Goal: Task Accomplishment & Management: Manage account settings

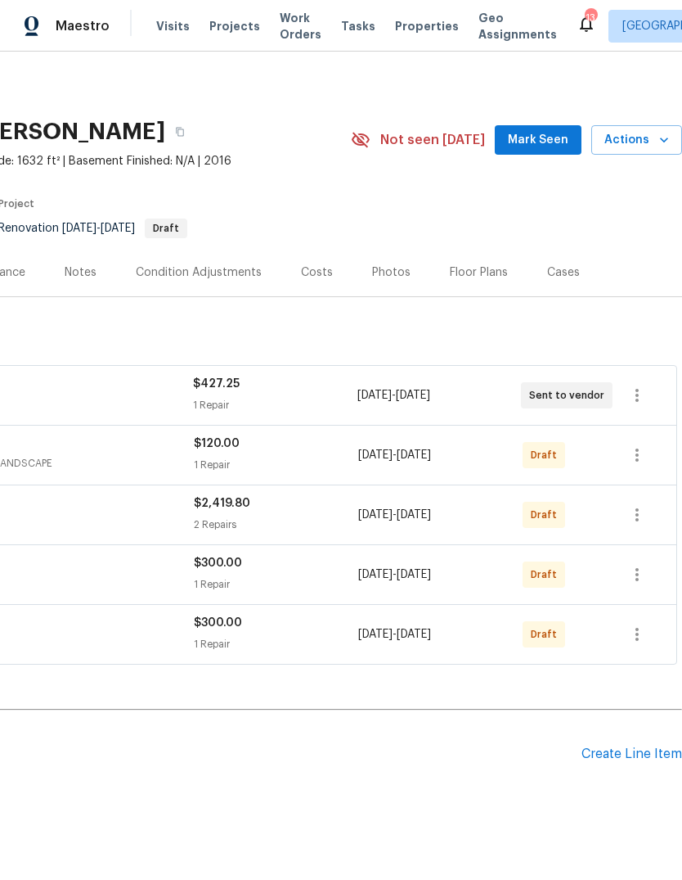
scroll to position [0, 242]
click at [641, 392] on icon "button" at bounding box center [638, 395] width 20 height 20
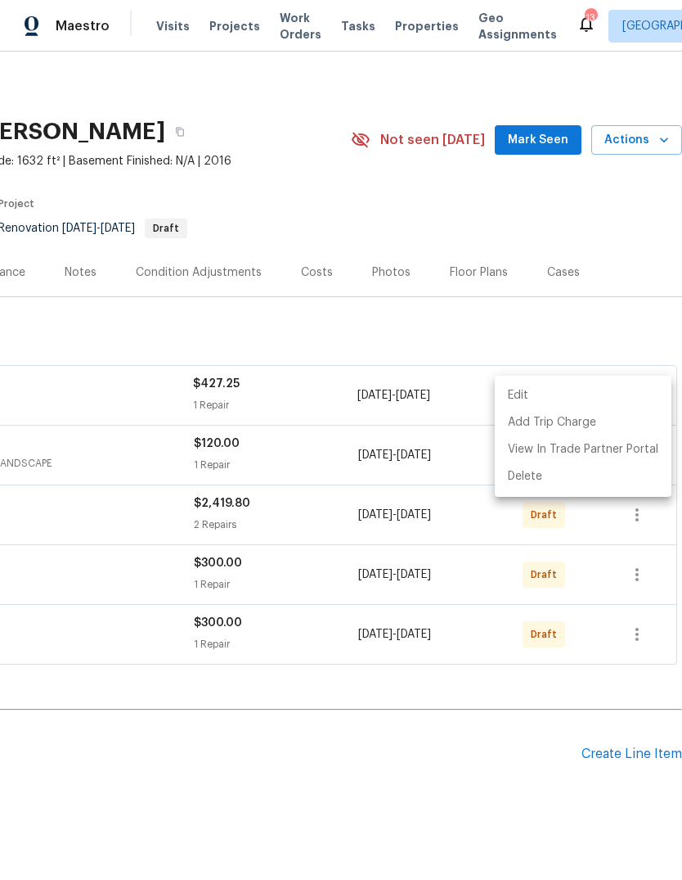
click at [524, 397] on li "Edit" at bounding box center [583, 395] width 177 height 27
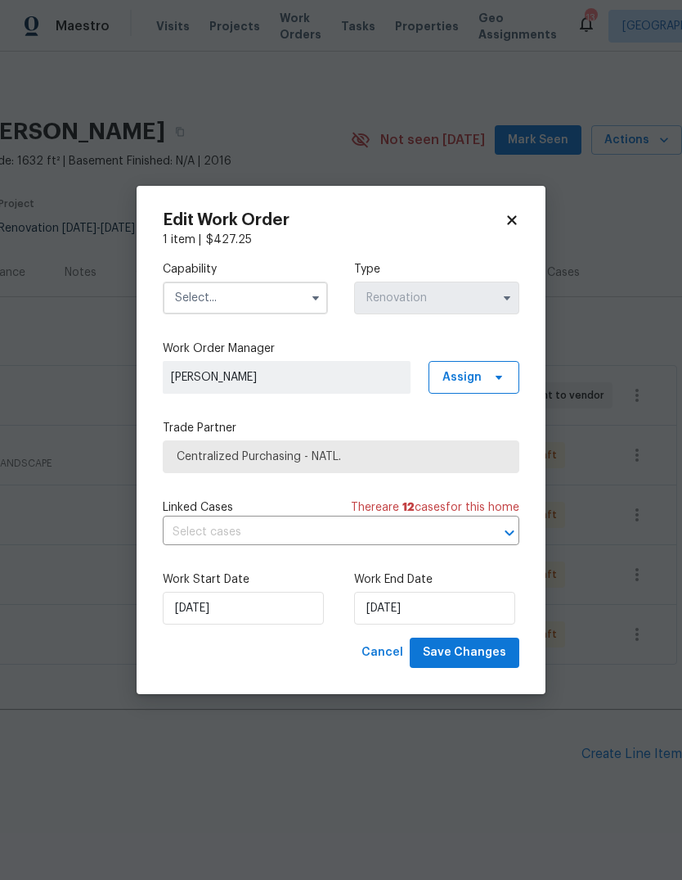
click at [292, 295] on input "text" at bounding box center [245, 297] width 165 height 33
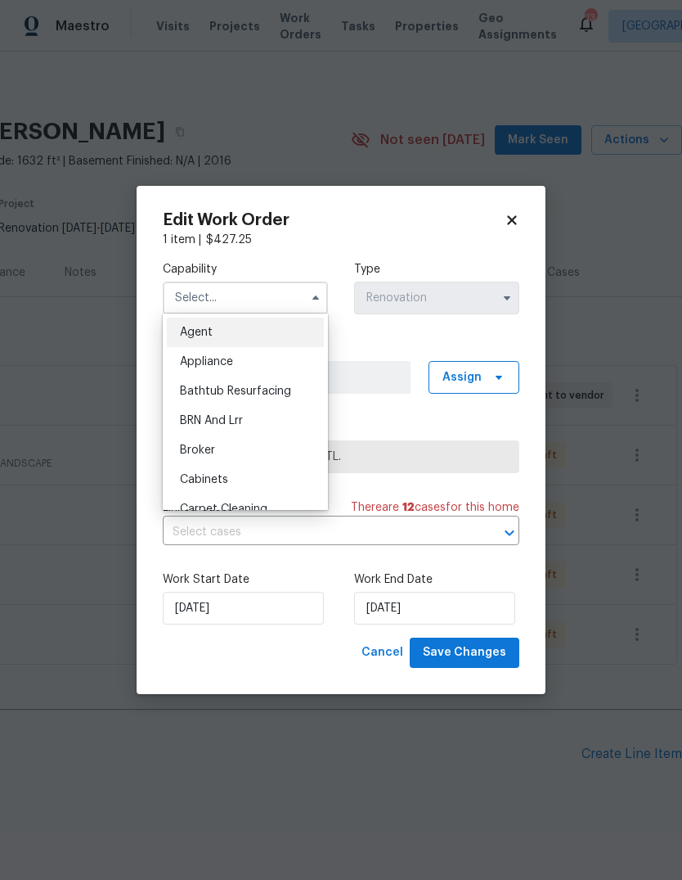
click at [516, 214] on icon at bounding box center [512, 220] width 15 height 15
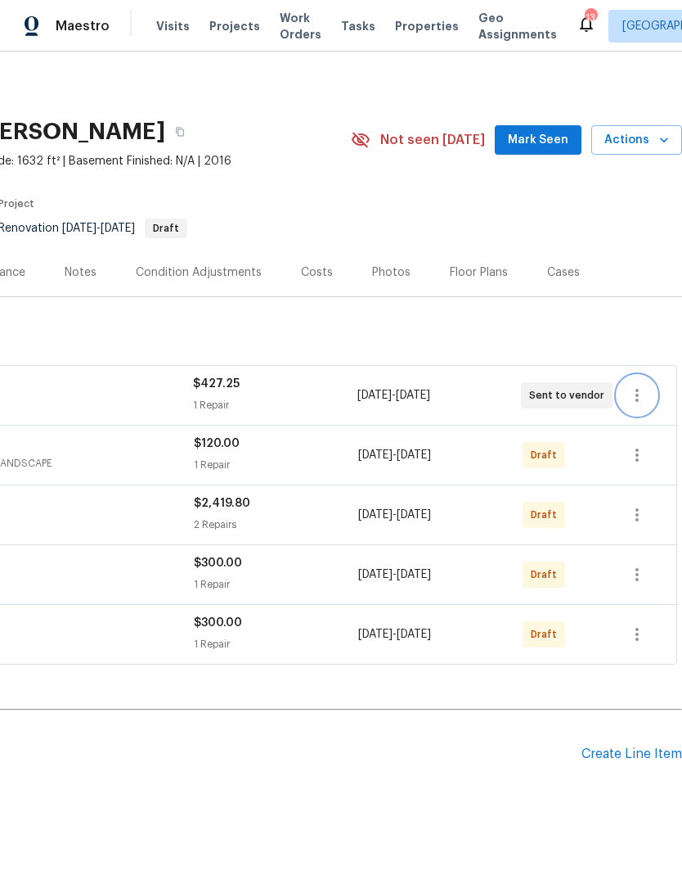
click at [646, 391] on icon "button" at bounding box center [638, 395] width 20 height 20
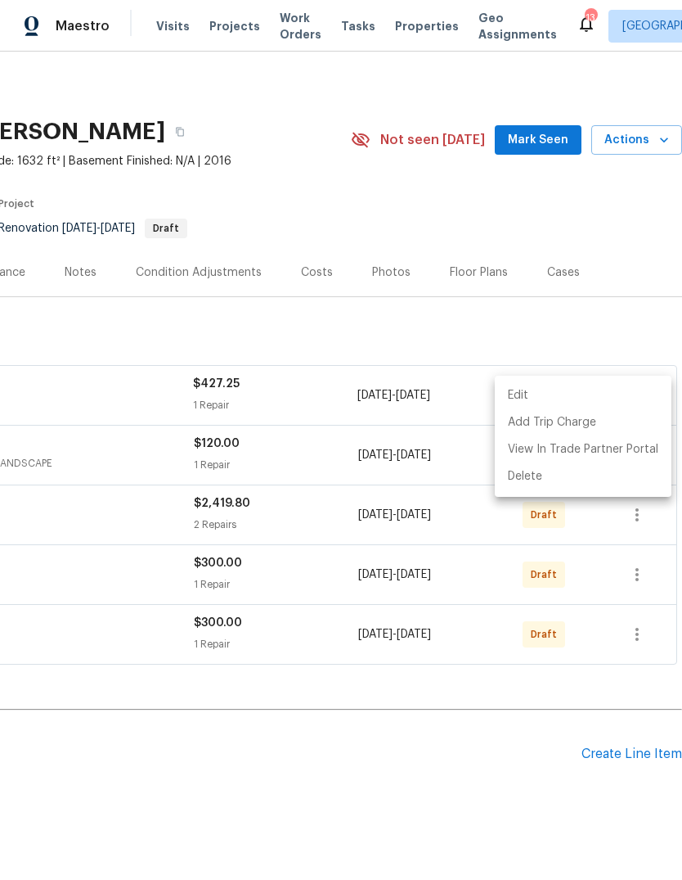
click at [525, 389] on li "Edit" at bounding box center [583, 395] width 177 height 27
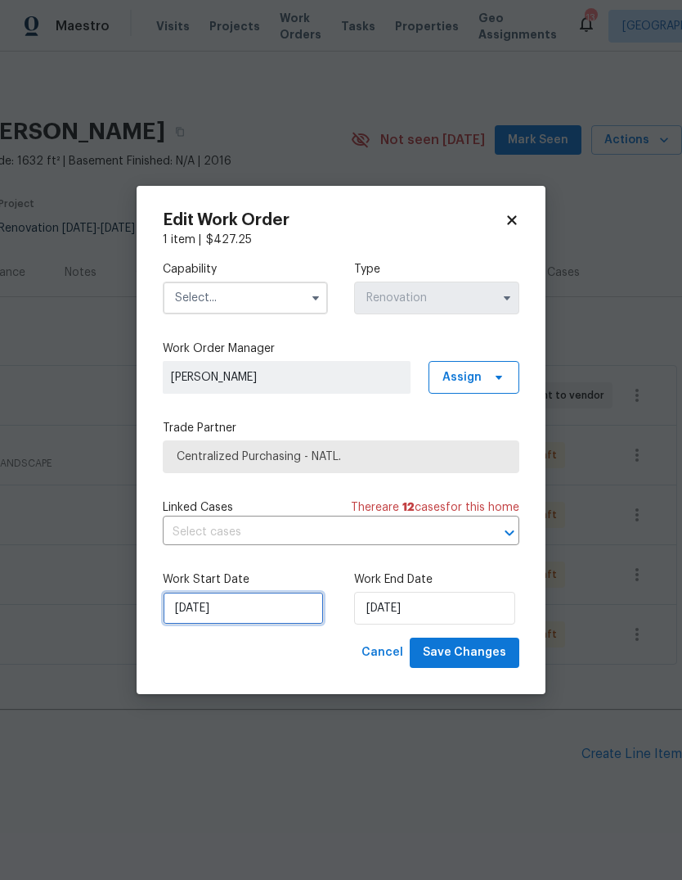
click at [226, 605] on input "[DATE]" at bounding box center [243, 608] width 161 height 33
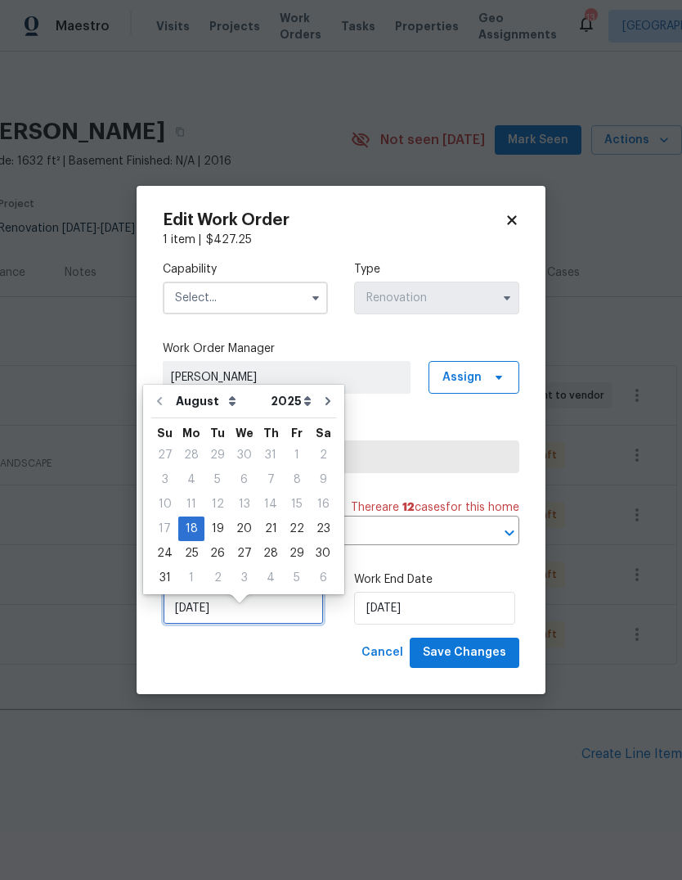
scroll to position [12, 0]
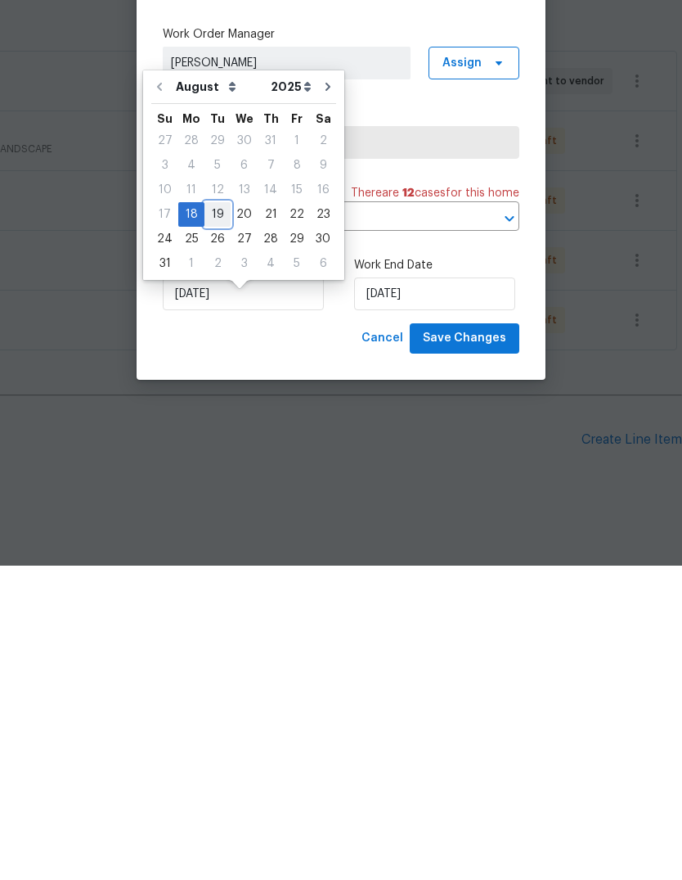
click at [216, 517] on div "19" at bounding box center [218, 528] width 26 height 23
type input "[DATE]"
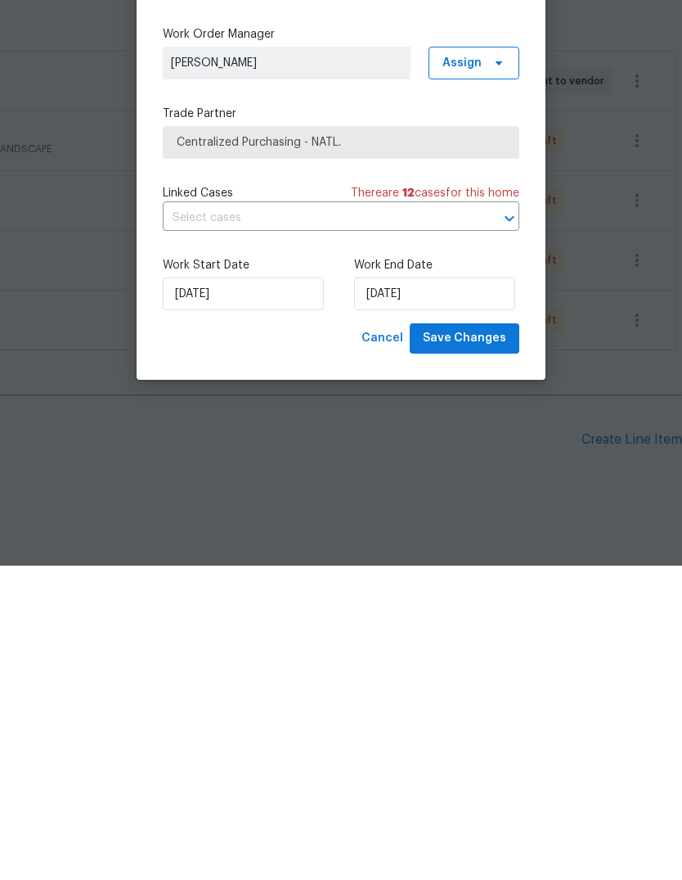
scroll to position [39, 0]
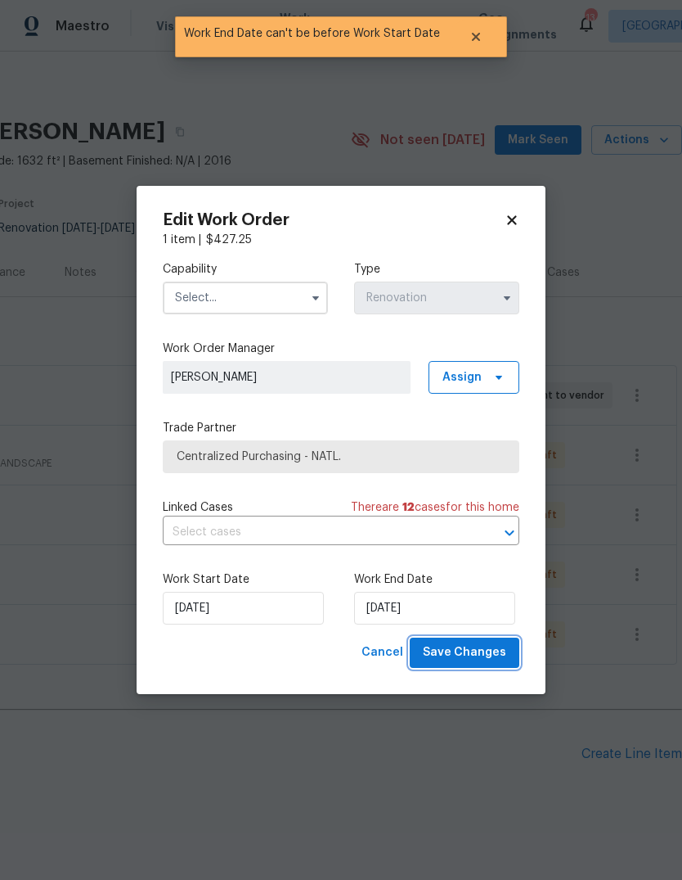
click at [477, 650] on span "Save Changes" at bounding box center [464, 652] width 83 height 20
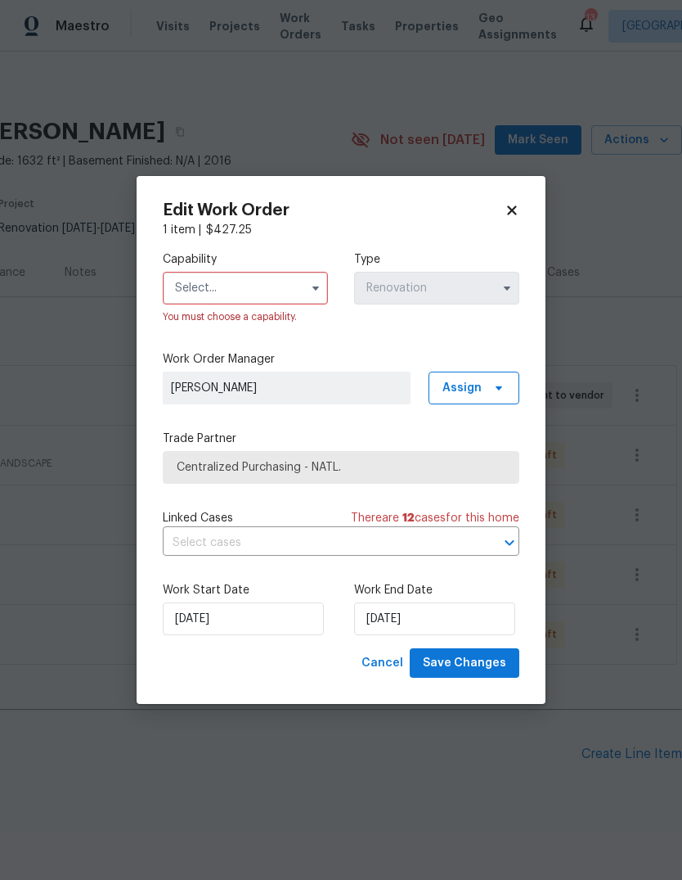
click at [299, 295] on input "text" at bounding box center [245, 288] width 165 height 33
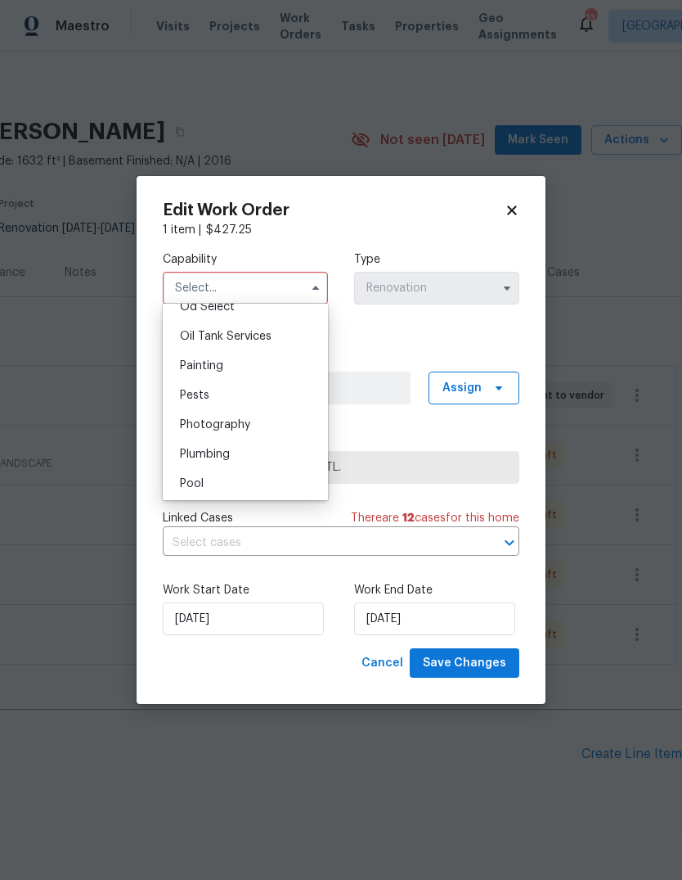
scroll to position [1337, 0]
click at [223, 364] on span "Painting" at bounding box center [201, 359] width 43 height 11
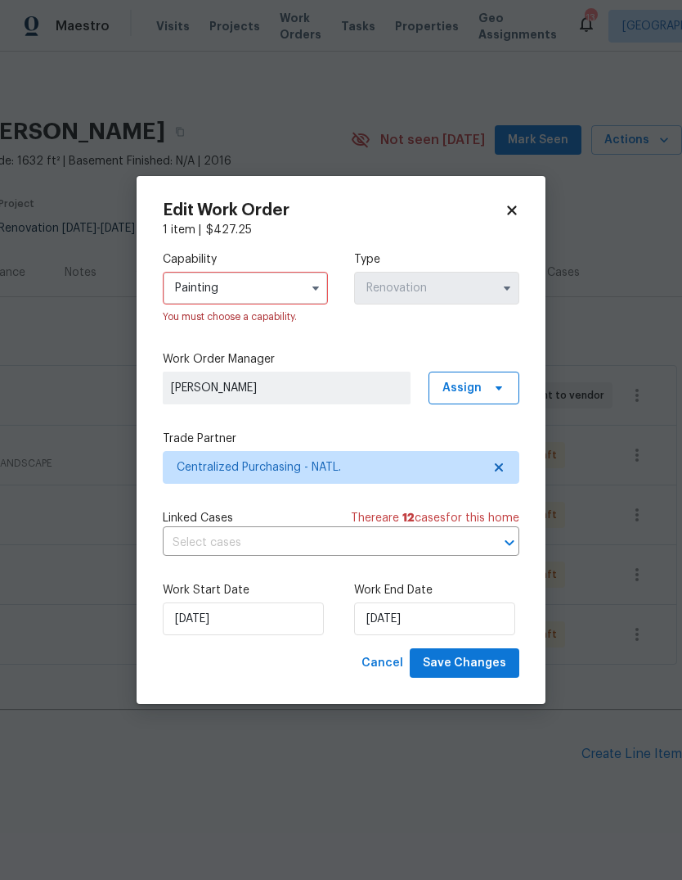
click at [301, 288] on input "Painting" at bounding box center [245, 288] width 165 height 33
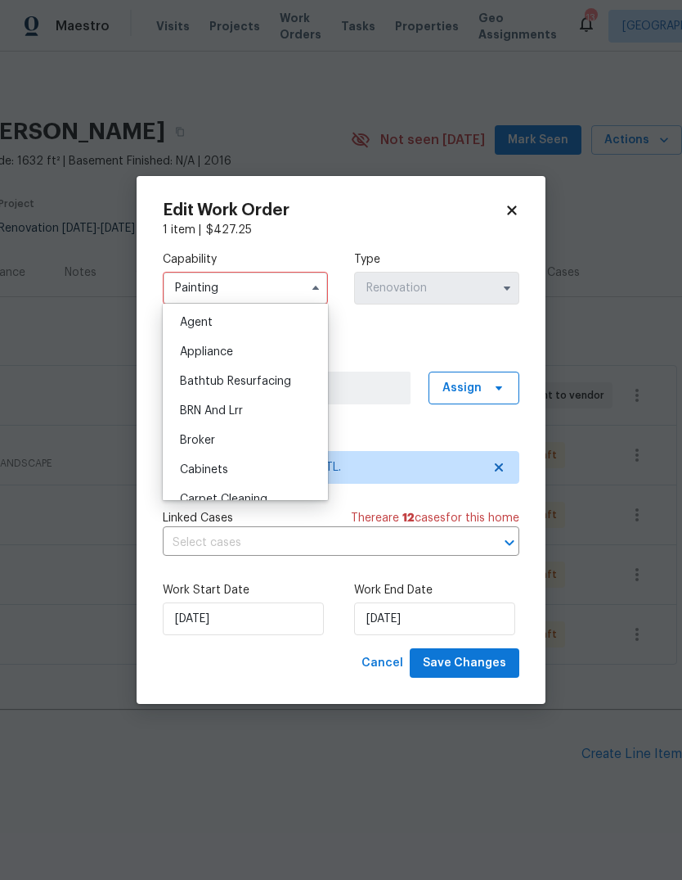
scroll to position [0, 0]
click at [202, 326] on span "Agent" at bounding box center [196, 322] width 33 height 11
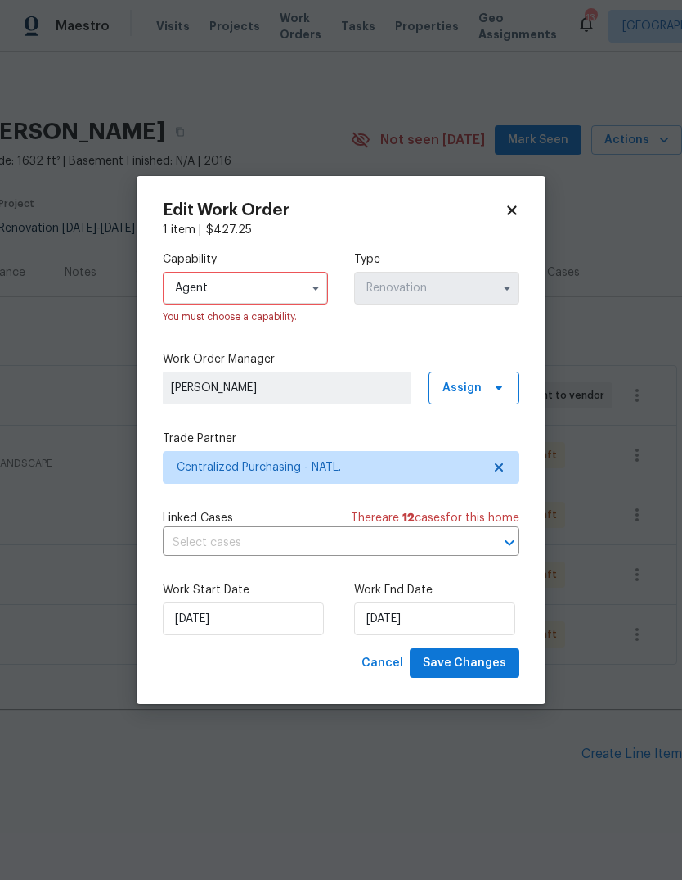
click at [301, 279] on input "Agent" at bounding box center [245, 288] width 165 height 33
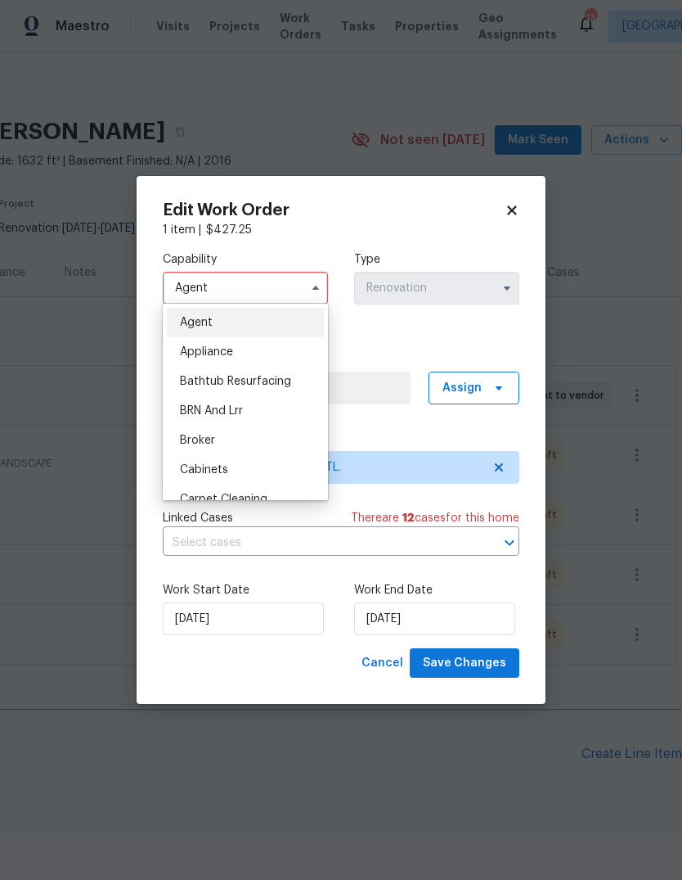
click at [230, 358] on div "Appliance" at bounding box center [245, 351] width 157 height 29
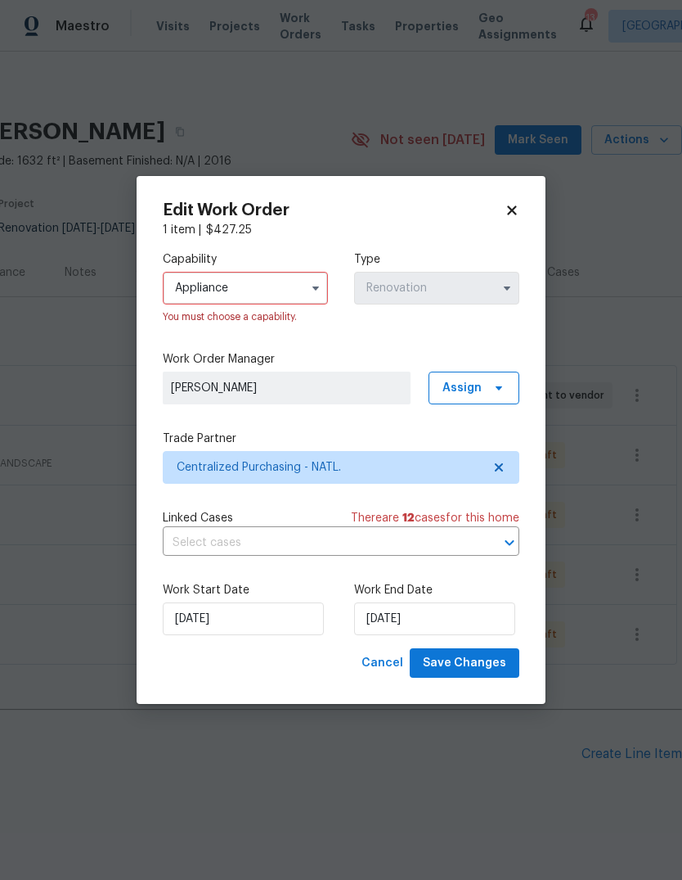
click at [306, 286] on button "button" at bounding box center [316, 288] width 20 height 20
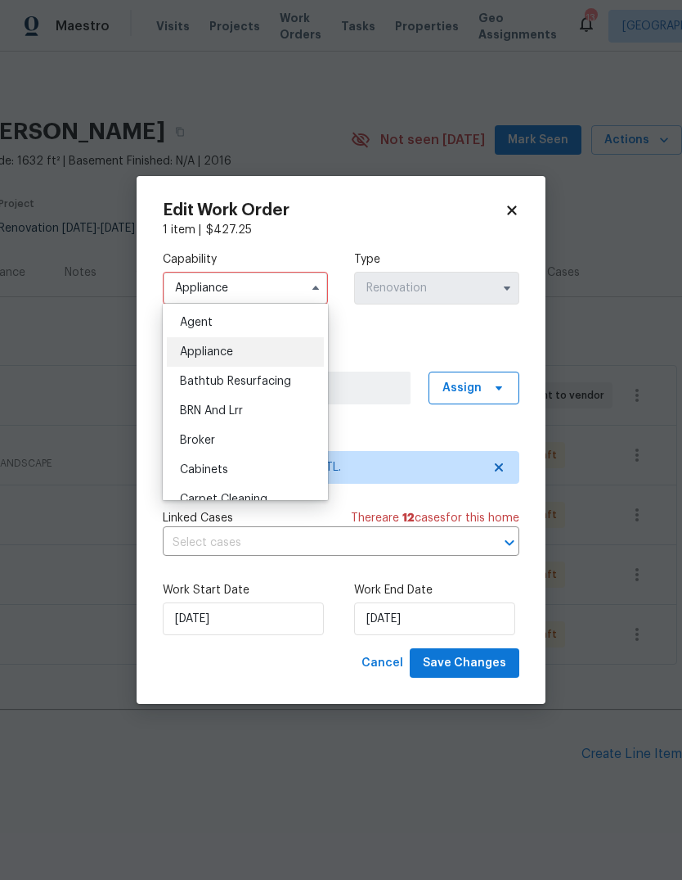
click at [255, 387] on div "Bathtub Resurfacing" at bounding box center [245, 381] width 157 height 29
type input "Bathtub Resurfacing"
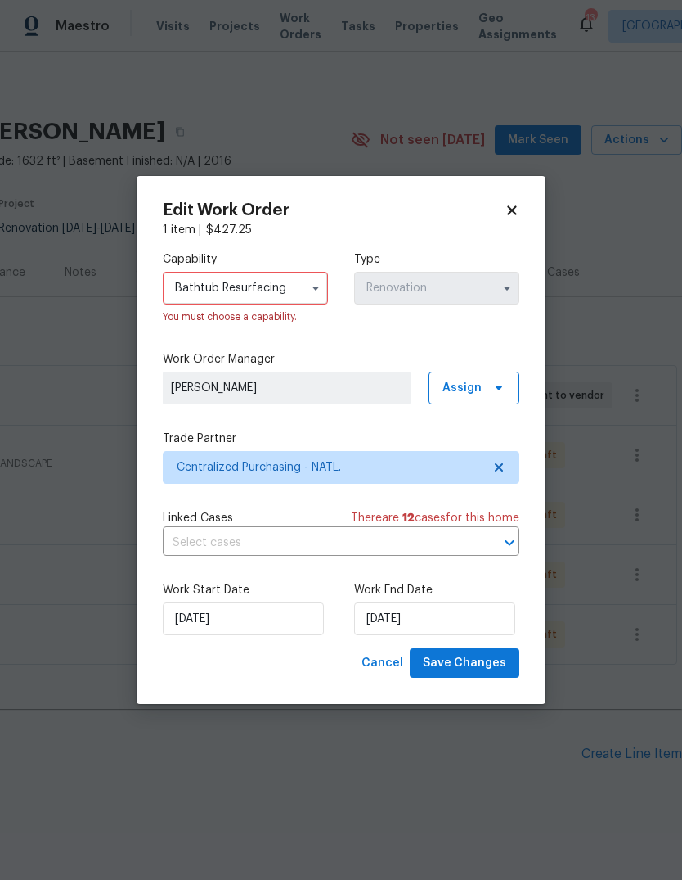
click at [302, 279] on input "Bathtub Resurfacing" at bounding box center [245, 288] width 165 height 33
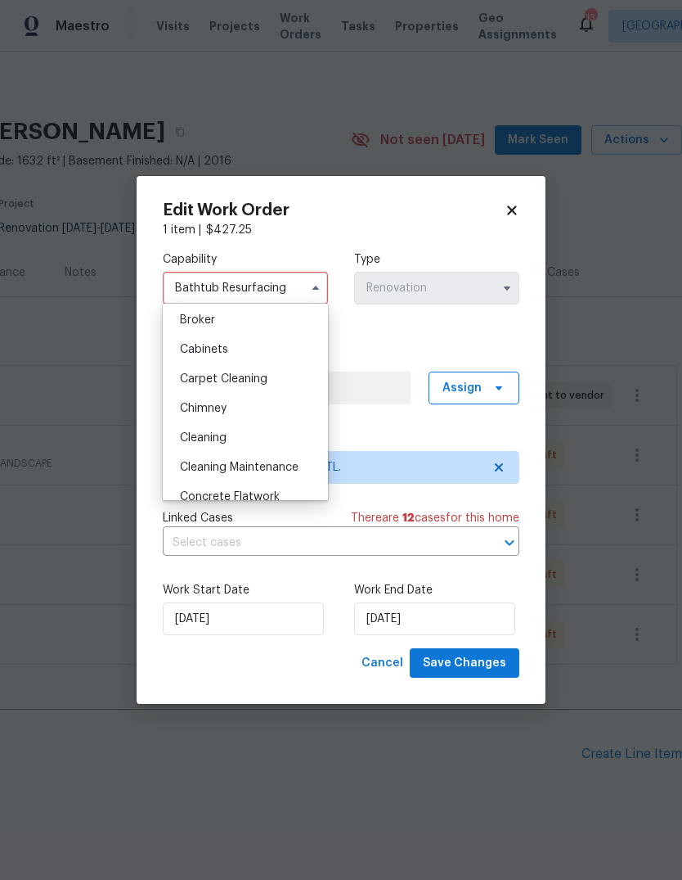
scroll to position [124, 0]
click at [529, 200] on div "Edit Work Order 1 item | $ 427.25 Capability Bathtub Resurfacing Agent Applianc…" at bounding box center [341, 440] width 409 height 529
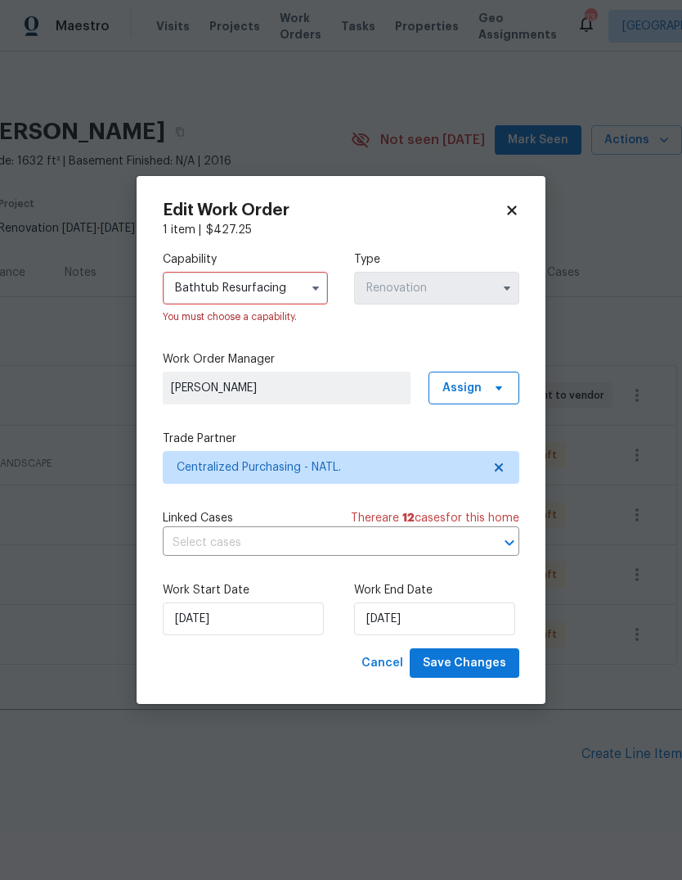
click at [526, 205] on div "Edit Work Order 1 item | $ 427.25 Capability Bathtub Resurfacing Agent Applianc…" at bounding box center [341, 440] width 409 height 529
click at [518, 212] on icon at bounding box center [512, 210] width 15 height 15
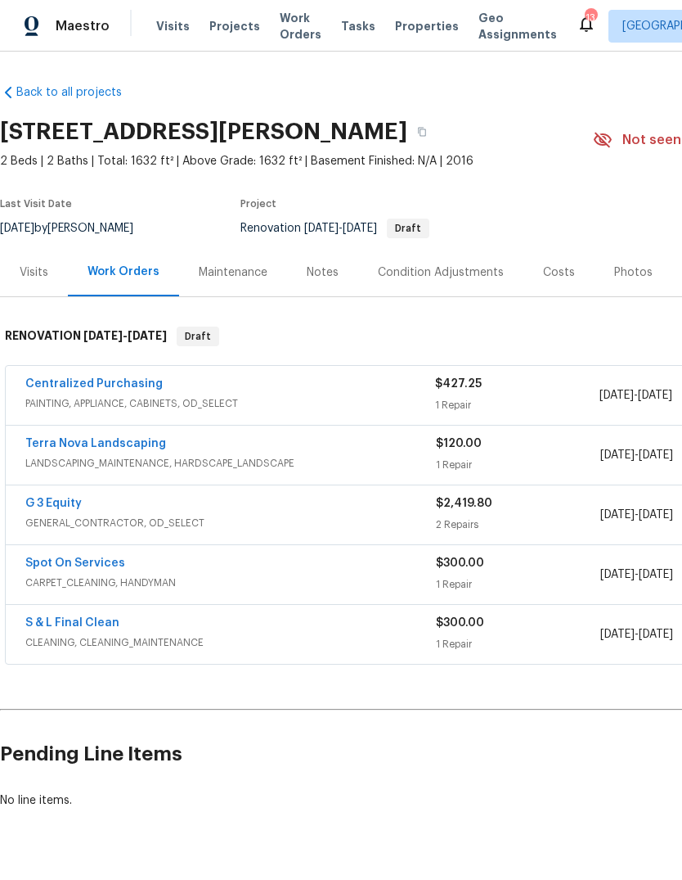
scroll to position [0, 0]
click at [106, 378] on link "Centralized Purchasing" at bounding box center [93, 383] width 137 height 11
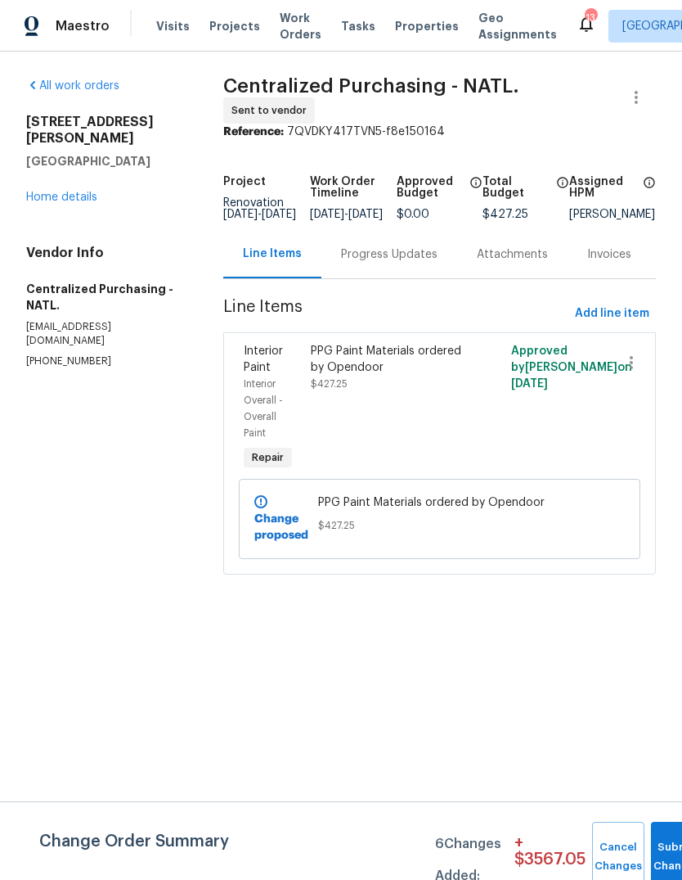
click at [82, 191] on link "Home details" at bounding box center [61, 196] width 71 height 11
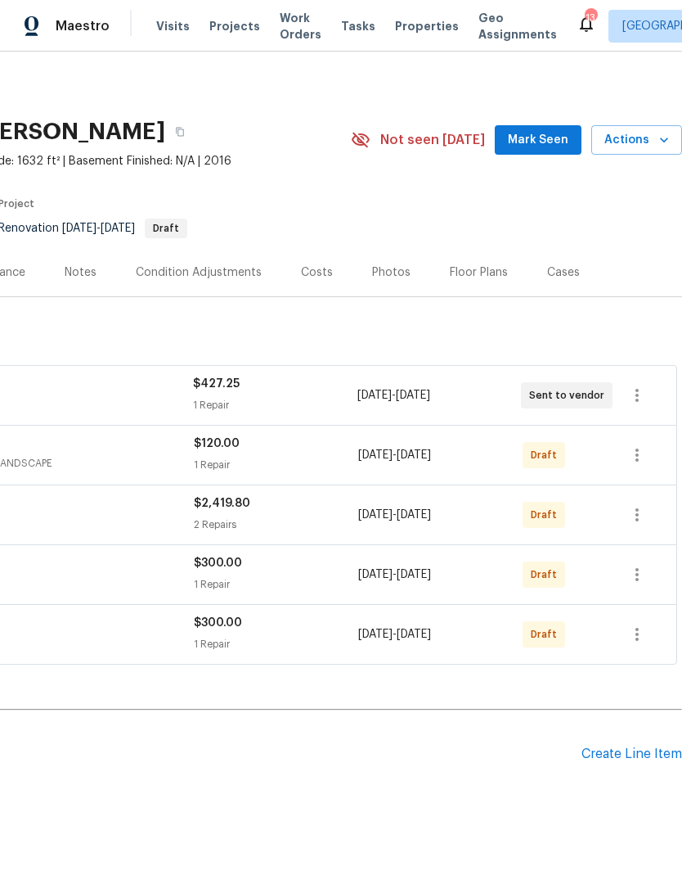
scroll to position [0, 242]
click at [400, 386] on div "[DATE] - [DATE]" at bounding box center [440, 395] width 164 height 39
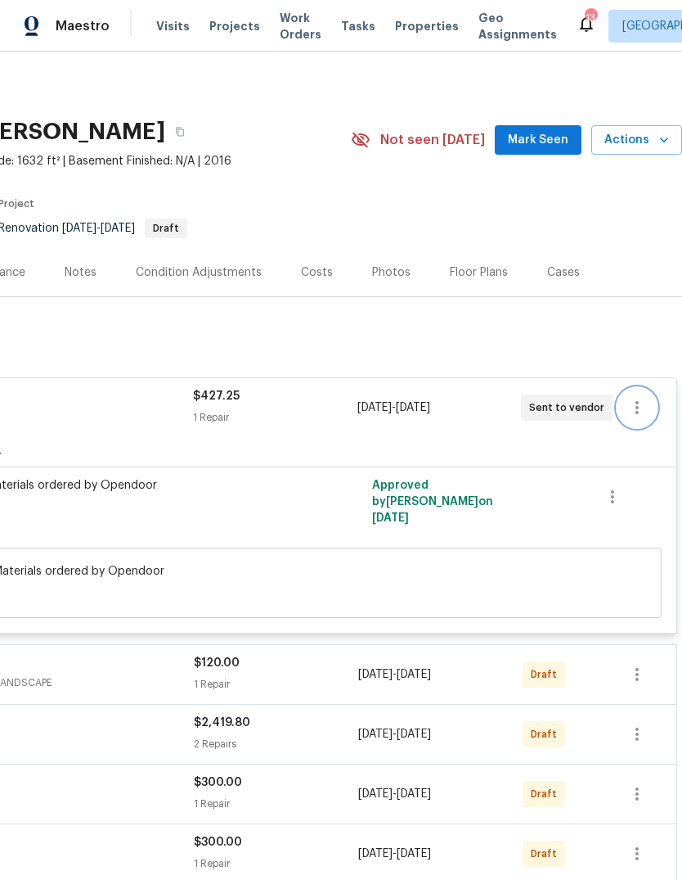
click at [643, 412] on icon "button" at bounding box center [638, 408] width 20 height 20
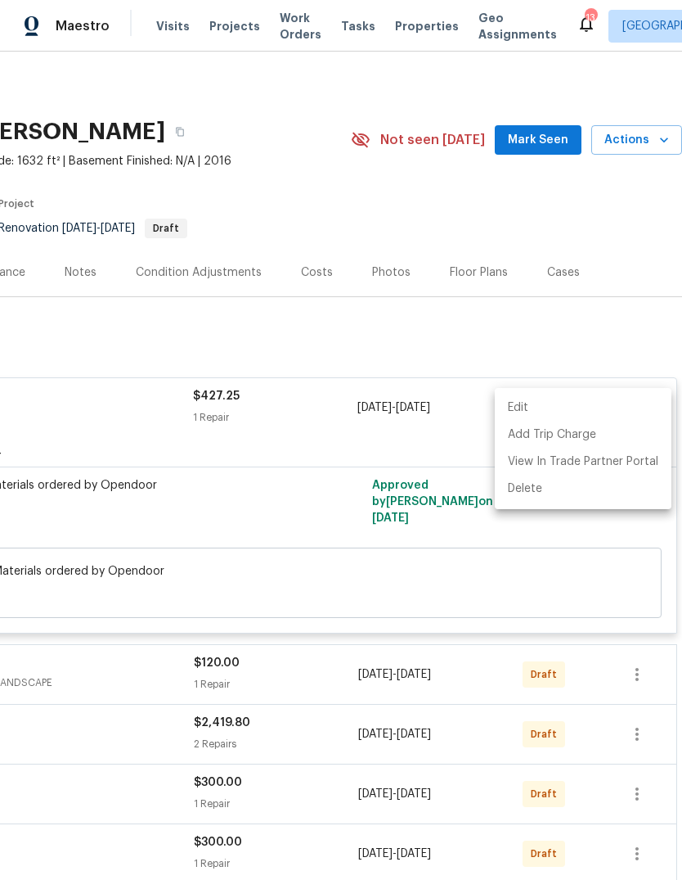
click at [527, 401] on li "Edit" at bounding box center [583, 407] width 177 height 27
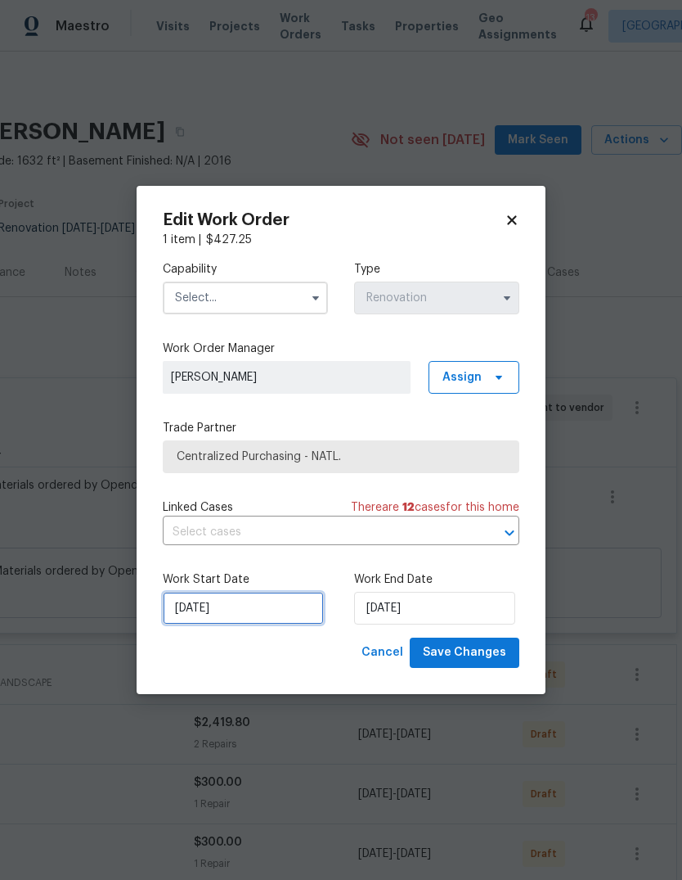
click at [250, 624] on input "[DATE]" at bounding box center [243, 608] width 161 height 33
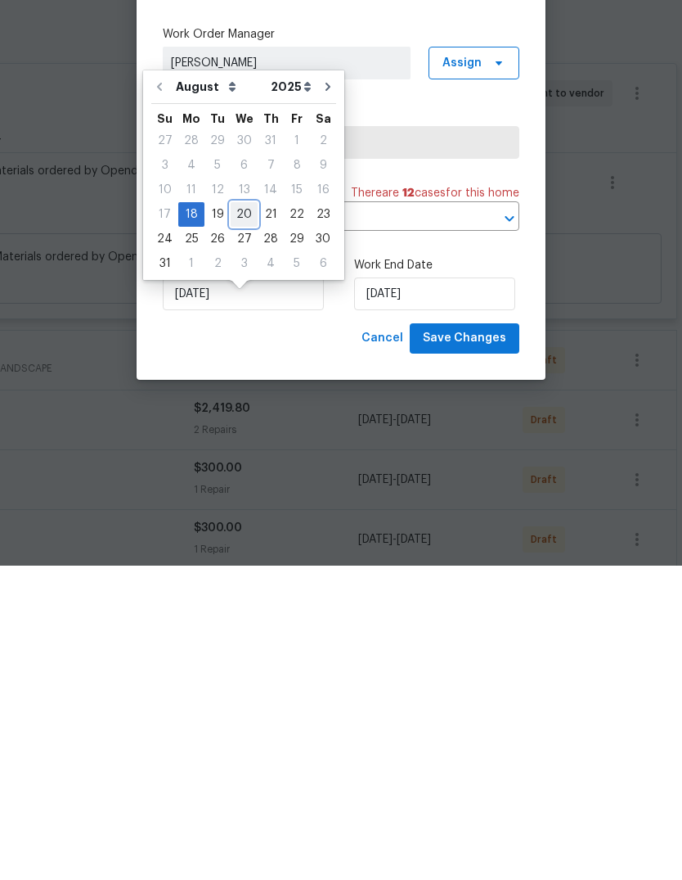
click at [231, 517] on div "20" at bounding box center [244, 528] width 27 height 23
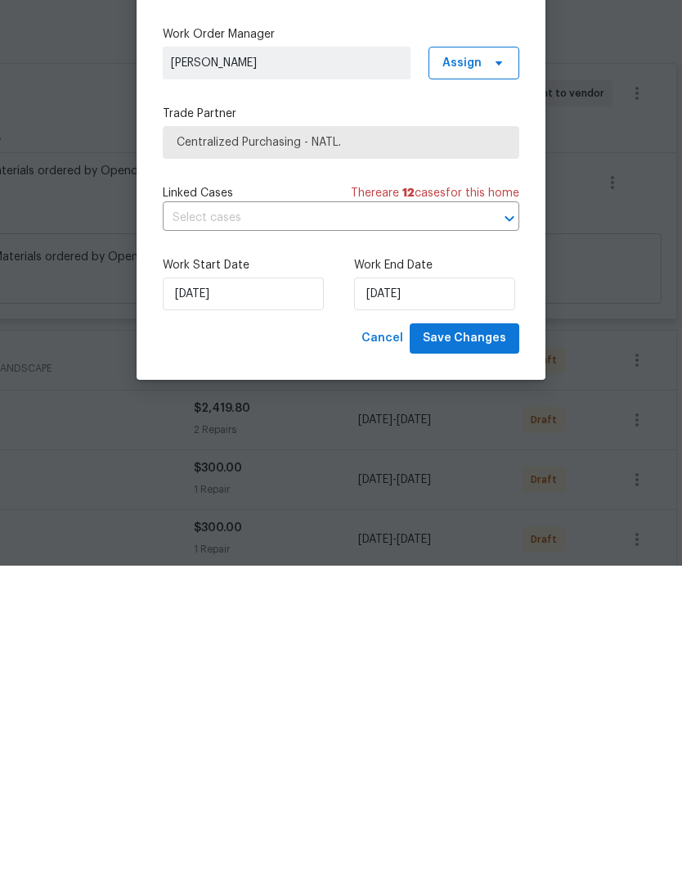
type input "[DATE]"
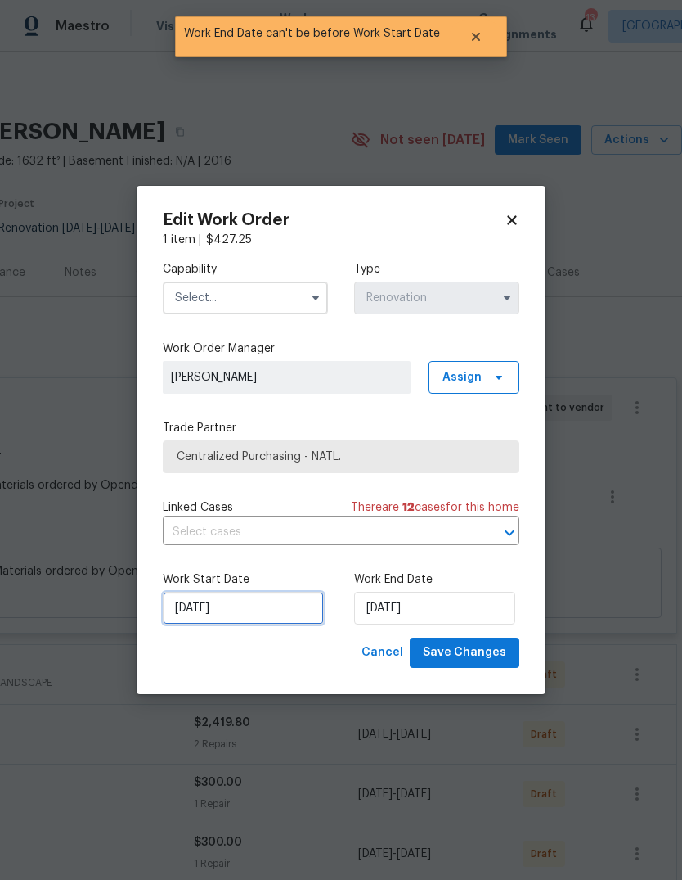
click at [226, 619] on input "[DATE]" at bounding box center [243, 608] width 161 height 33
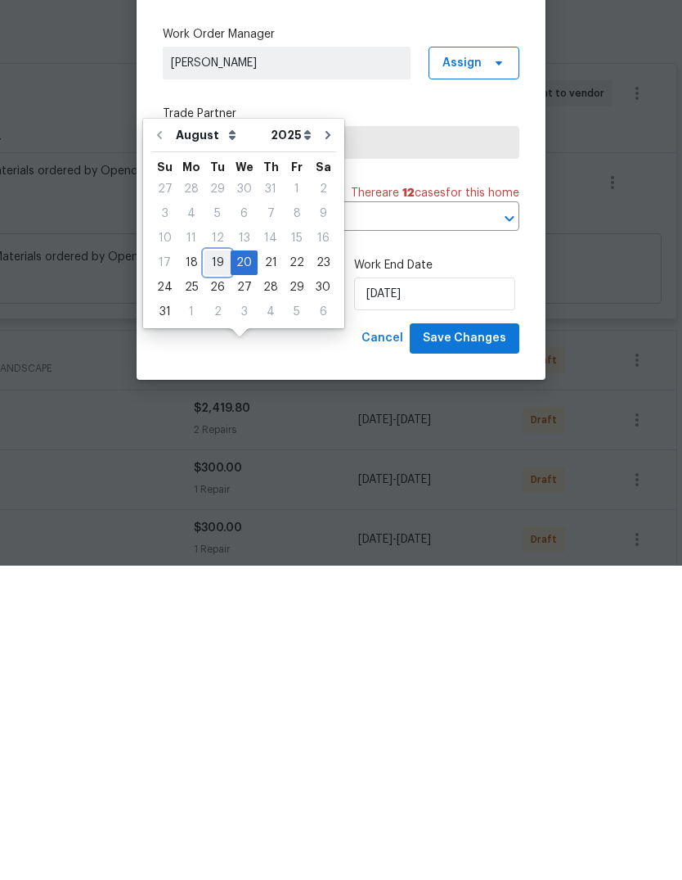
click at [213, 565] on div "19" at bounding box center [218, 576] width 26 height 23
type input "[DATE]"
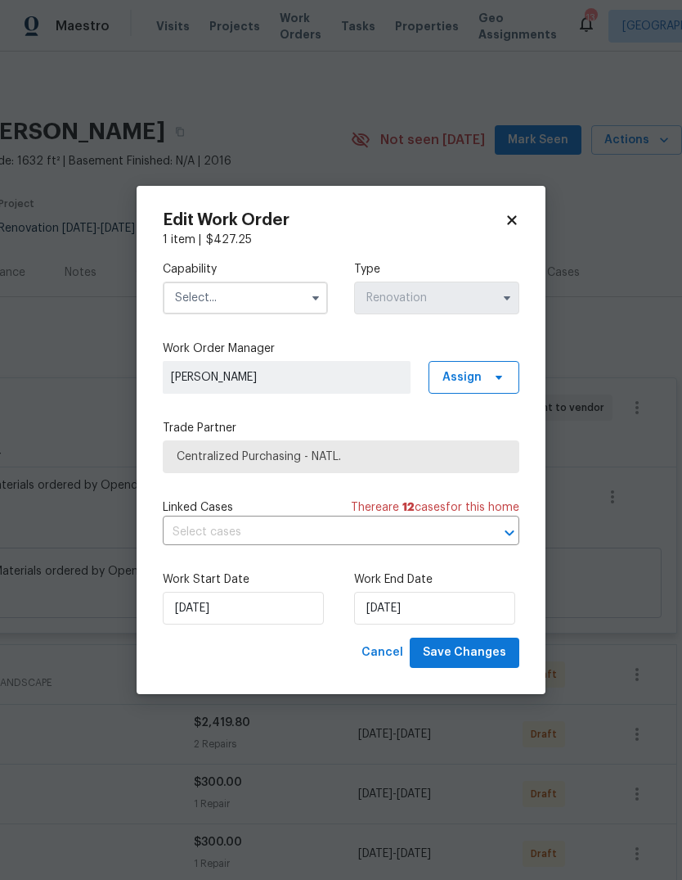
click at [296, 297] on input "text" at bounding box center [245, 297] width 165 height 33
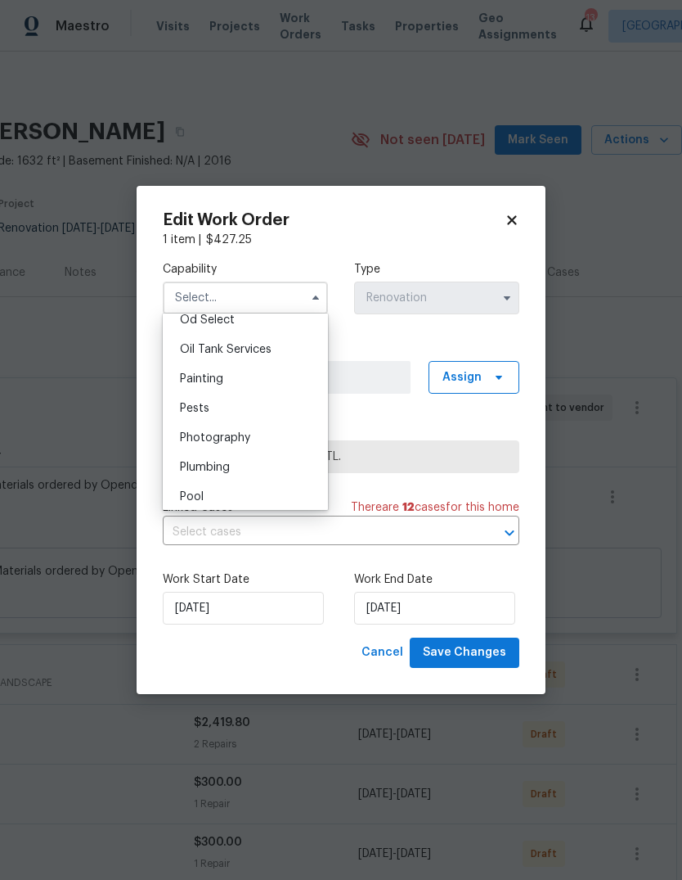
scroll to position [1289, 0]
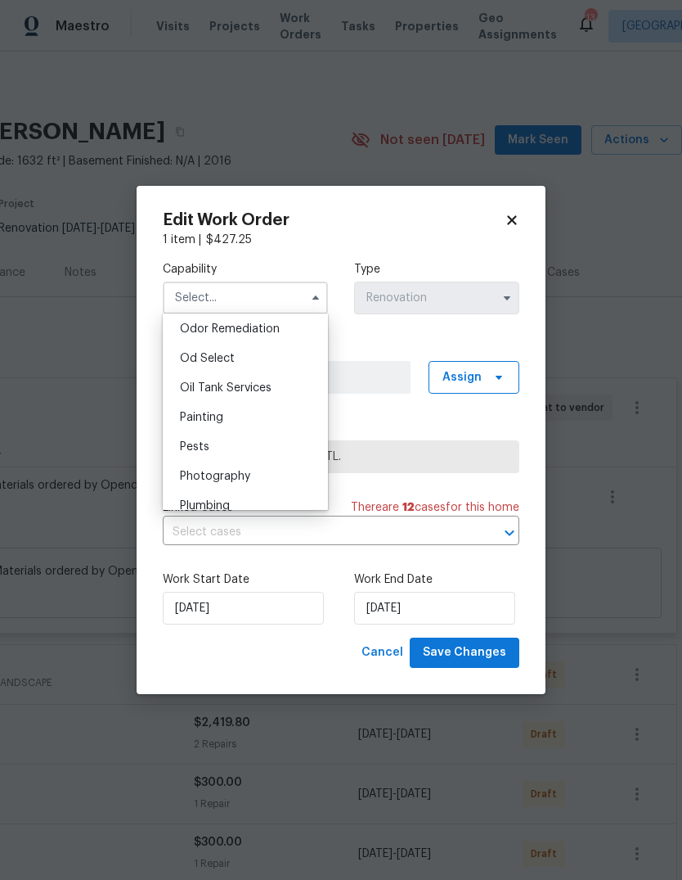
click at [236, 353] on div "Od Select" at bounding box center [245, 358] width 157 height 29
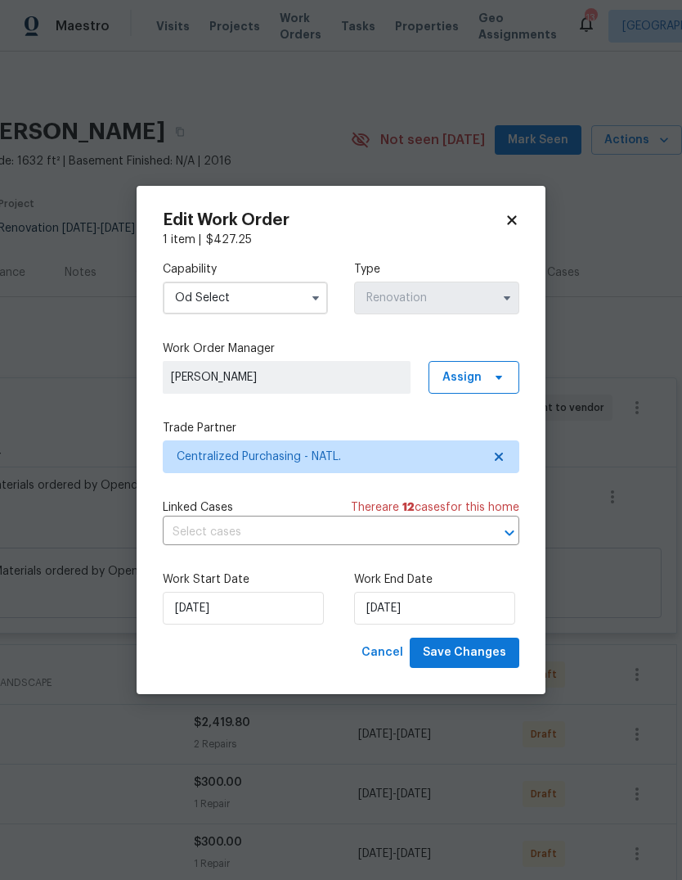
click at [295, 296] on input "Od Select" at bounding box center [245, 297] width 165 height 33
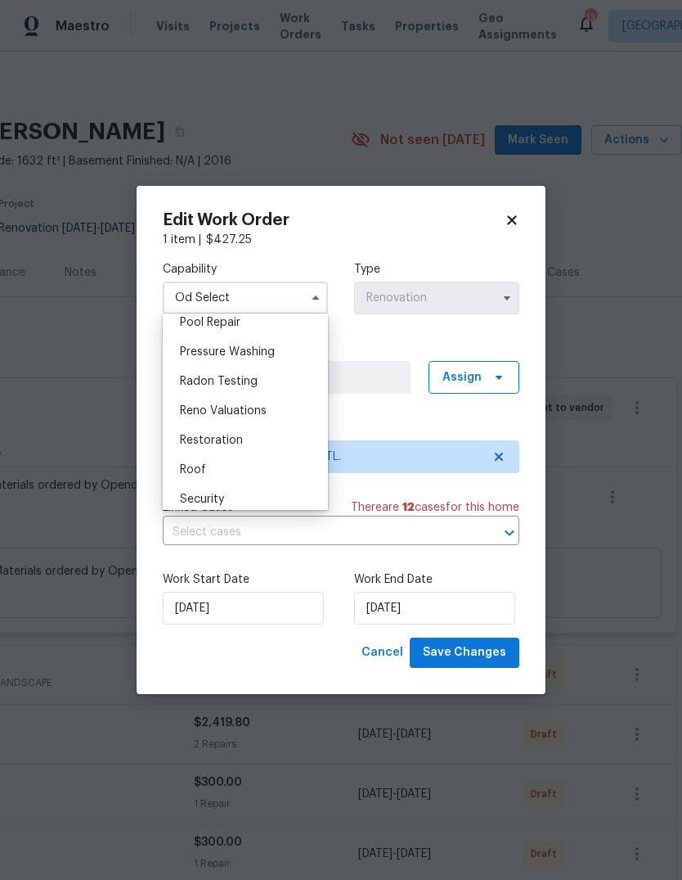
scroll to position [1530, 0]
click at [227, 436] on span "Restoration" at bounding box center [211, 441] width 63 height 11
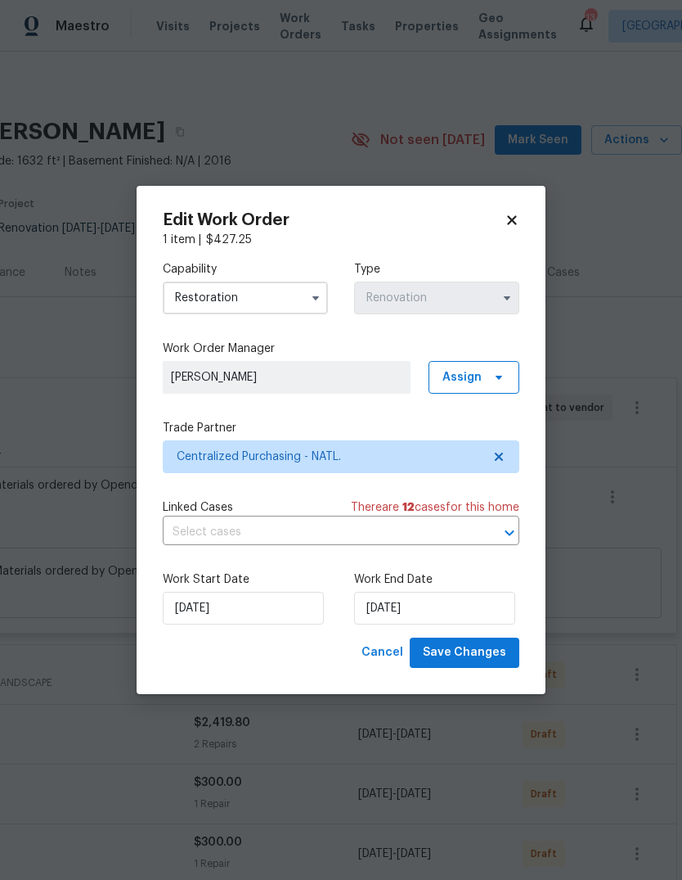
click at [295, 299] on input "Restoration" at bounding box center [245, 297] width 165 height 33
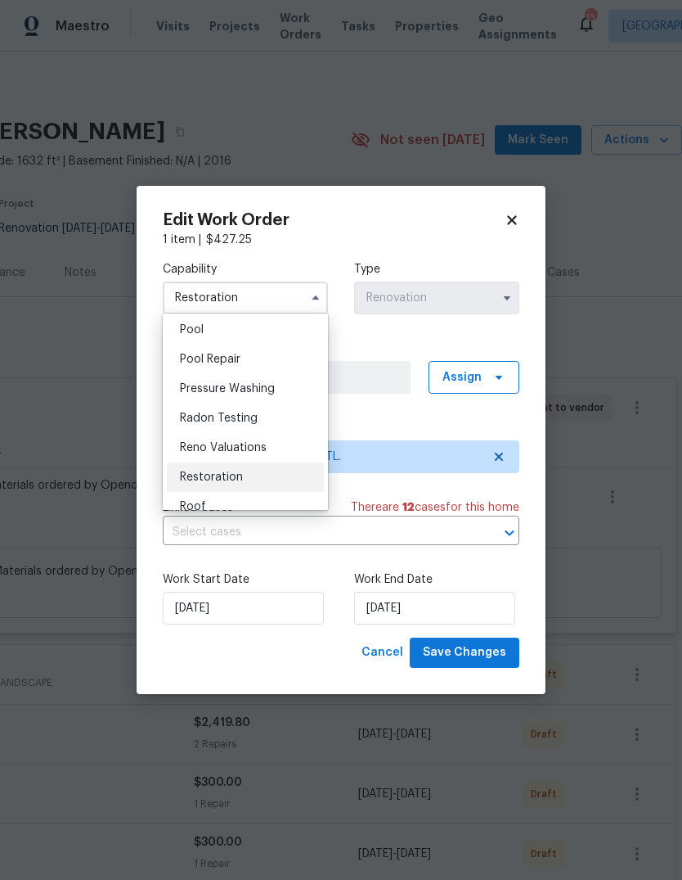
scroll to position [1489, 0]
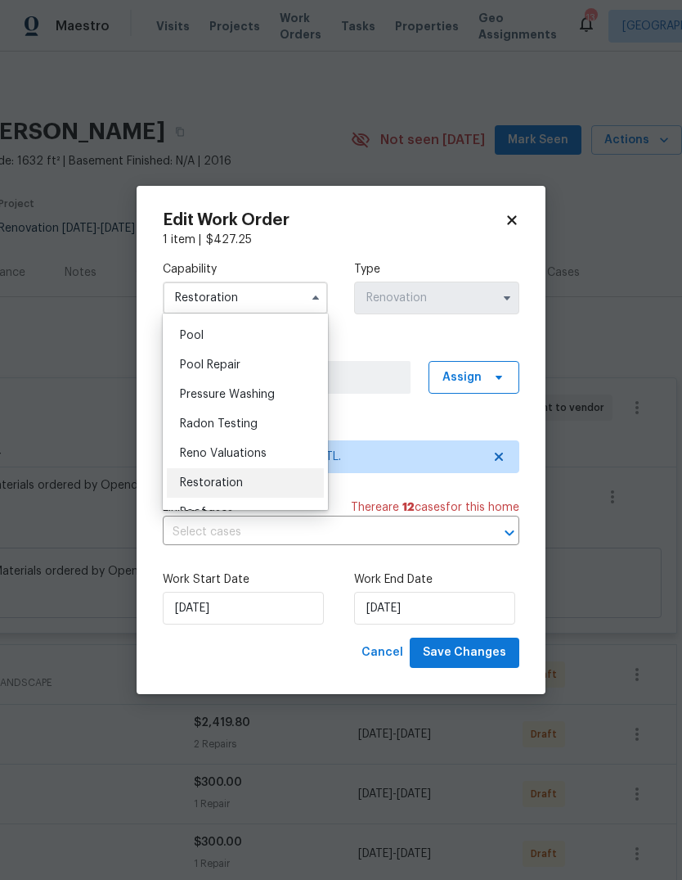
click at [254, 453] on span "Reno Valuations" at bounding box center [223, 453] width 87 height 11
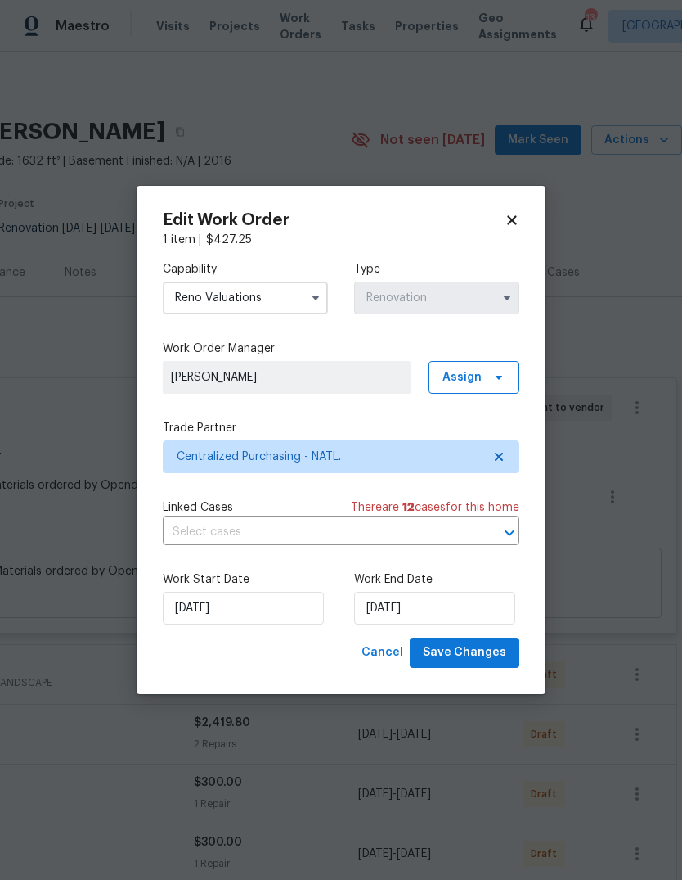
click at [302, 297] on input "Reno Valuations" at bounding box center [245, 297] width 165 height 33
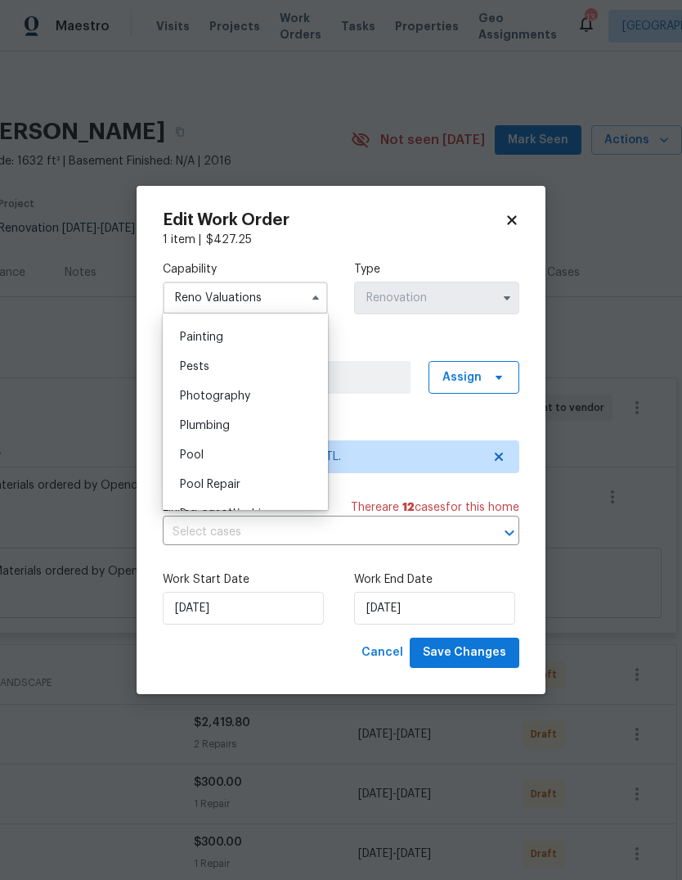
scroll to position [1369, 0]
click at [208, 343] on span "Painting" at bounding box center [201, 337] width 43 height 11
type input "Painting"
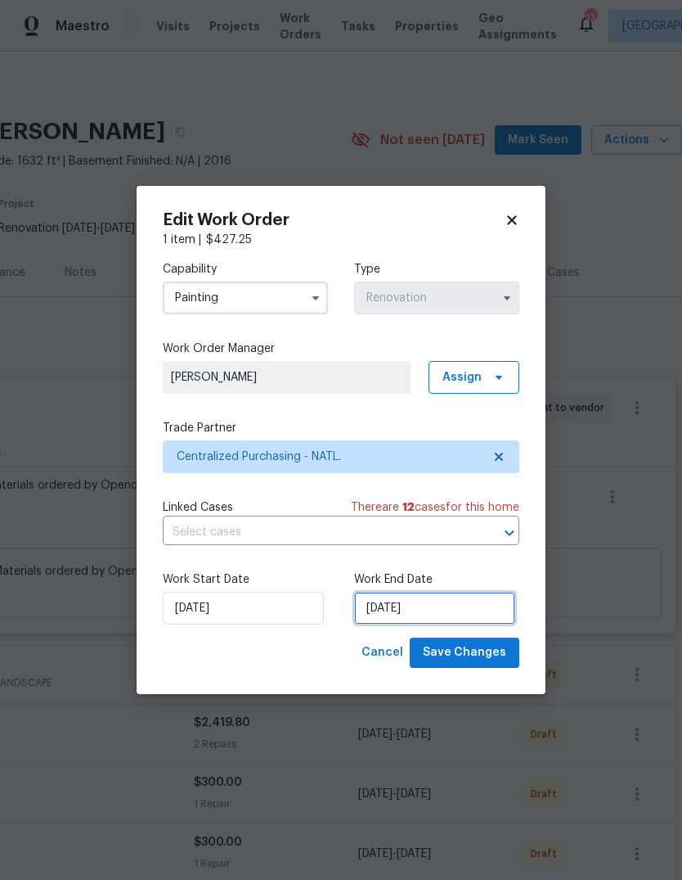
click at [398, 611] on input "[DATE]" at bounding box center [434, 608] width 161 height 33
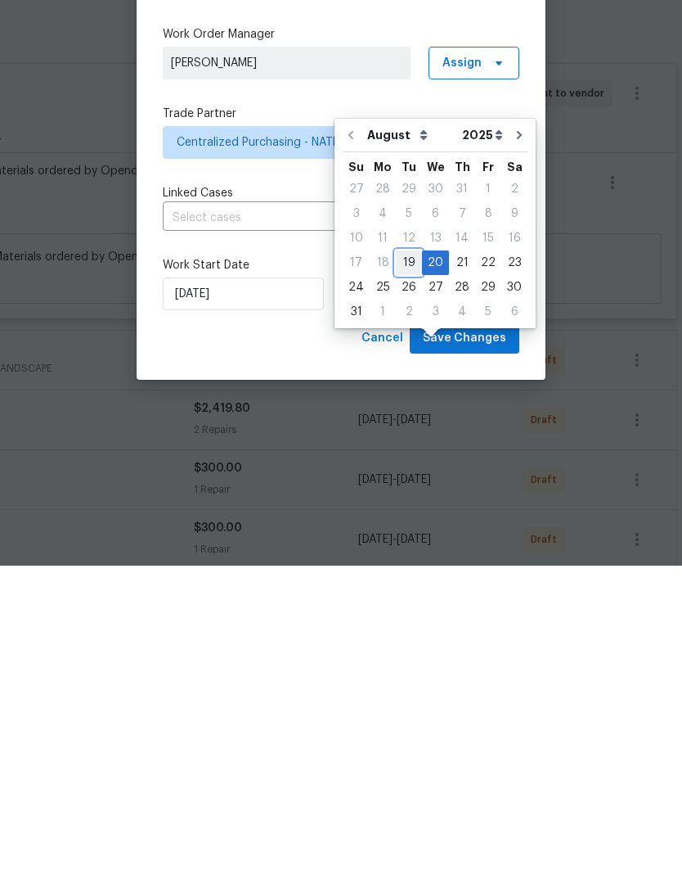
click at [403, 565] on div "19" at bounding box center [409, 576] width 26 height 23
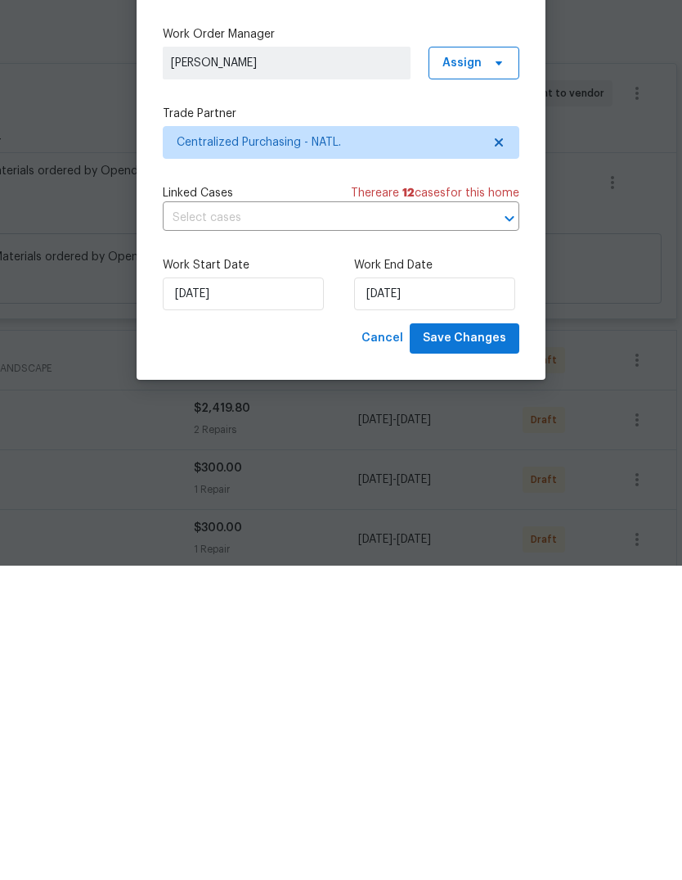
type input "[DATE]"
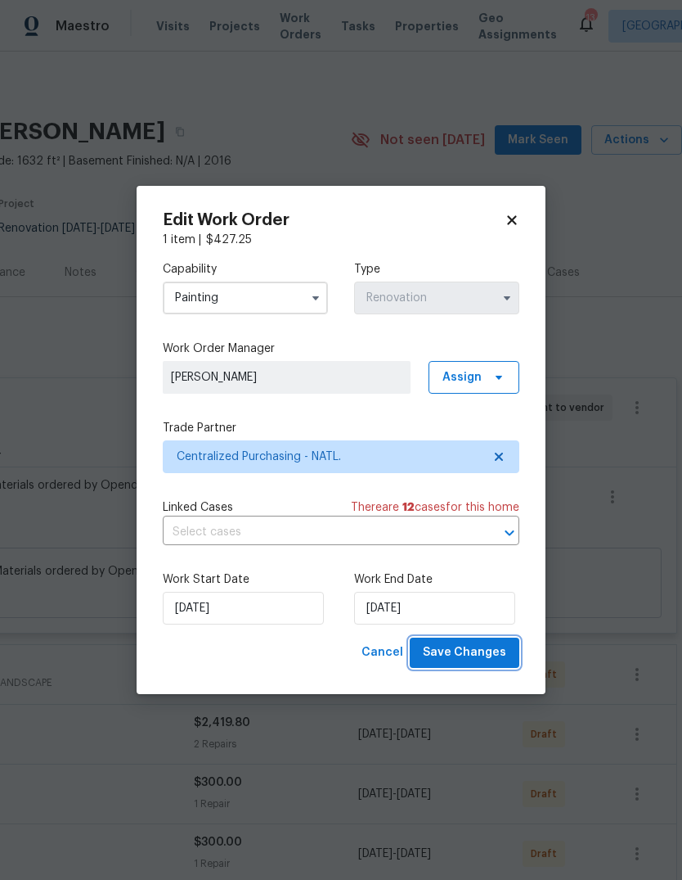
click at [466, 650] on span "Save Changes" at bounding box center [464, 652] width 83 height 20
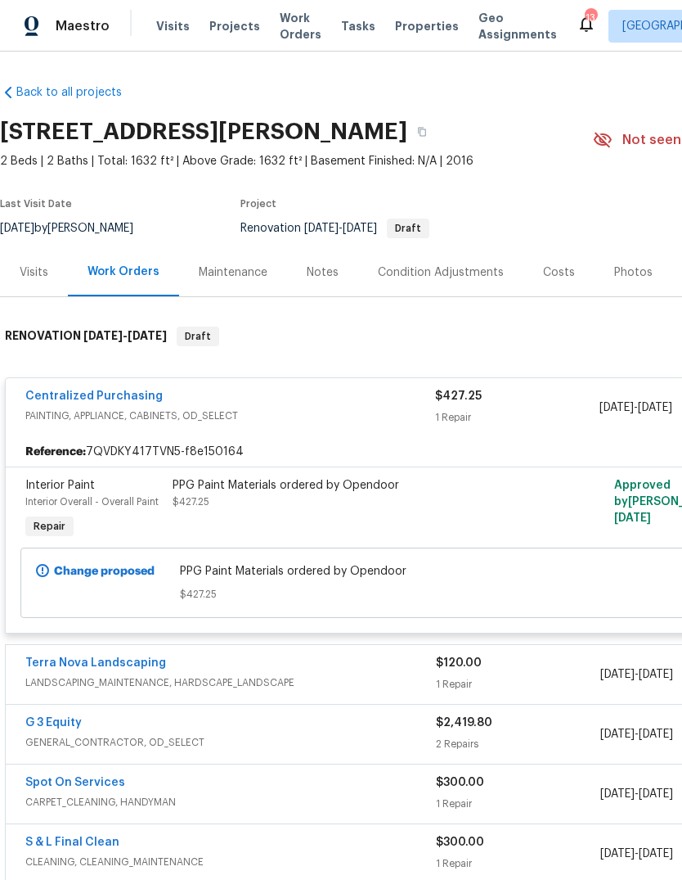
scroll to position [0, 0]
click at [230, 388] on div "Centralized Purchasing" at bounding box center [230, 398] width 410 height 20
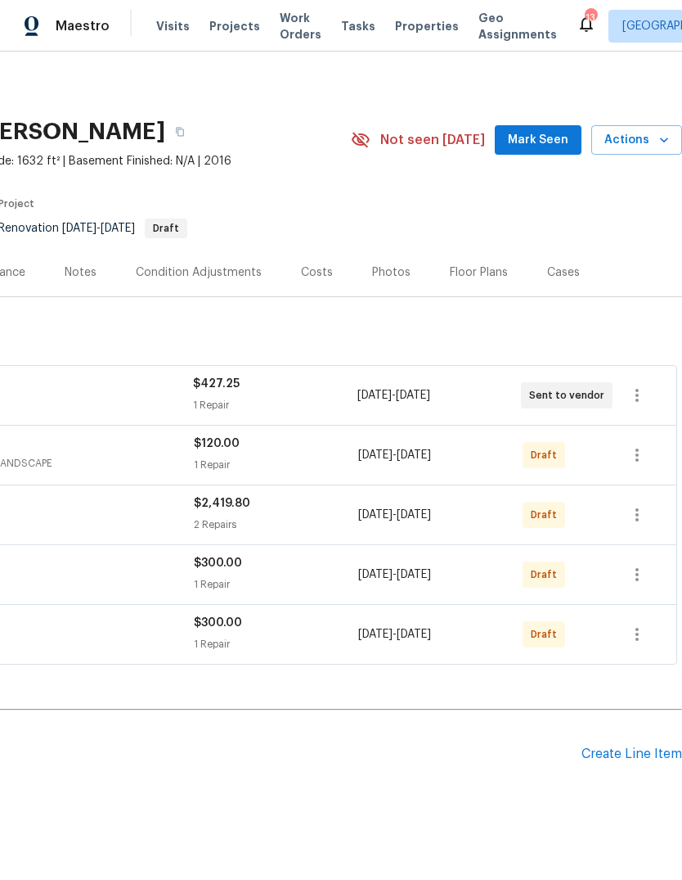
scroll to position [0, 242]
click at [643, 445] on icon "button" at bounding box center [638, 455] width 20 height 20
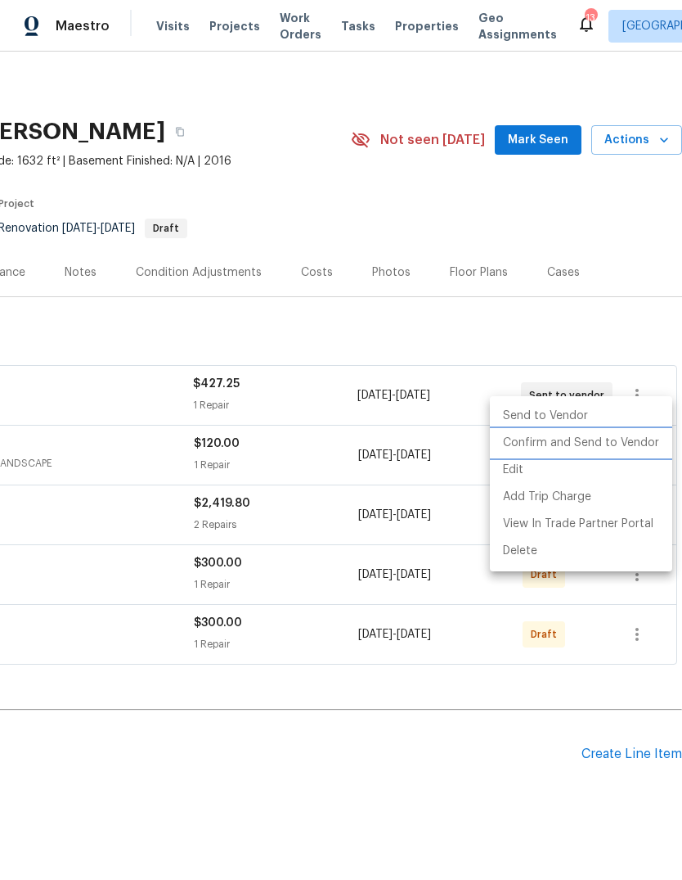
click at [573, 445] on li "Confirm and Send to Vendor" at bounding box center [581, 443] width 182 height 27
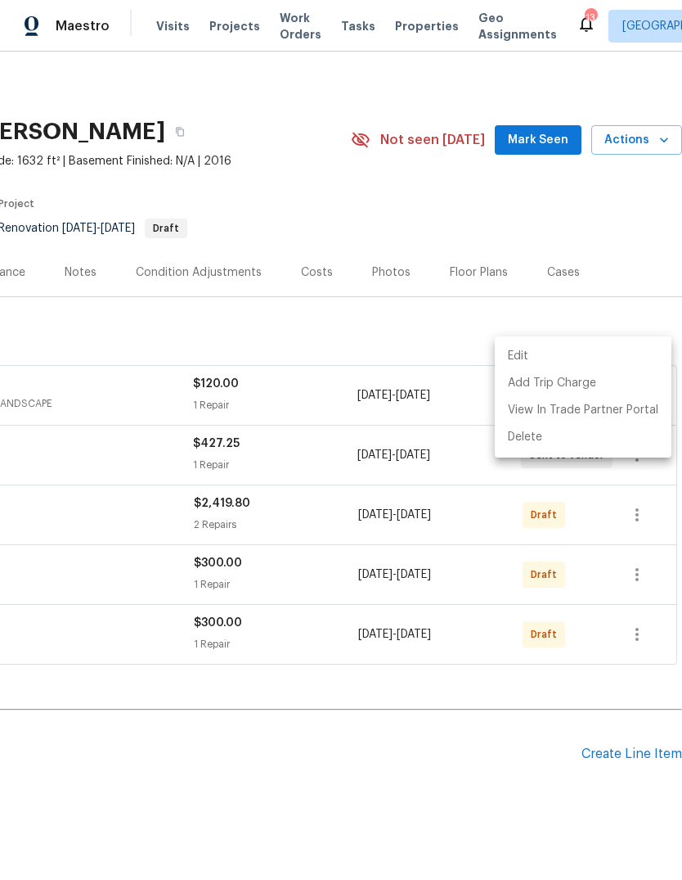
click at [653, 263] on div at bounding box center [341, 440] width 682 height 880
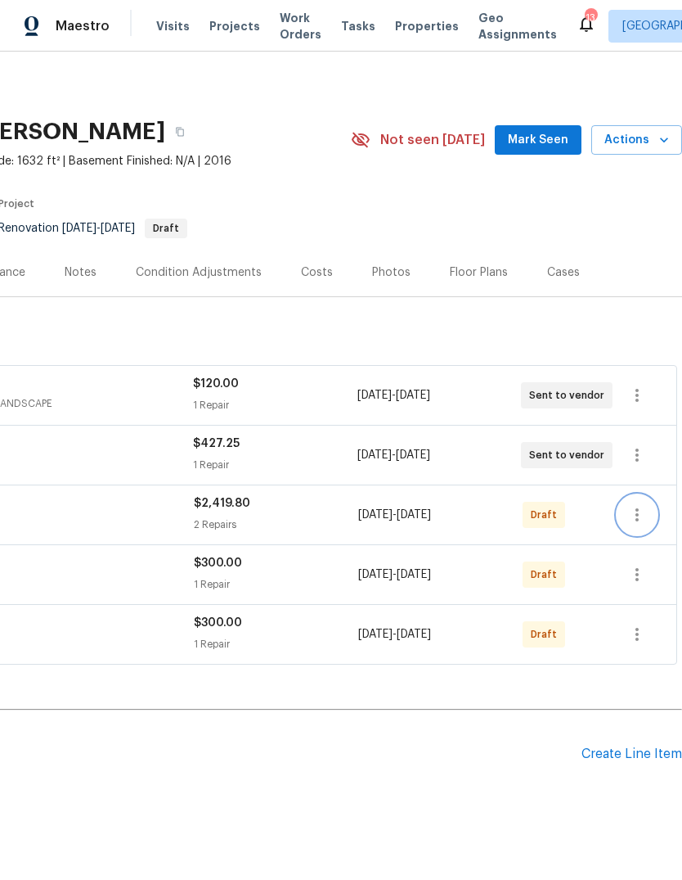
click at [645, 505] on icon "button" at bounding box center [638, 515] width 20 height 20
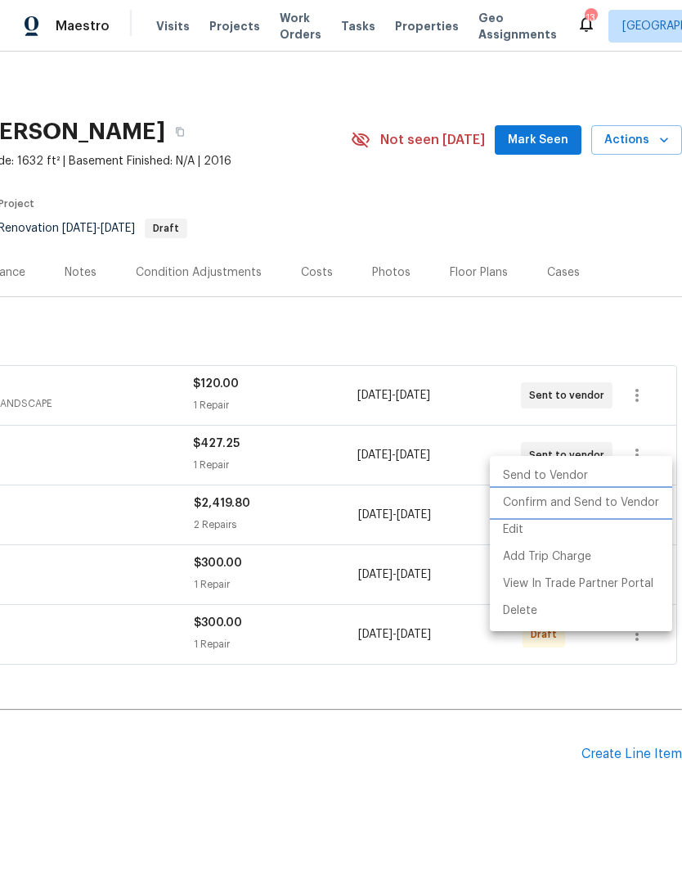
click at [550, 508] on li "Confirm and Send to Vendor" at bounding box center [581, 502] width 182 height 27
click at [629, 270] on div at bounding box center [341, 440] width 682 height 880
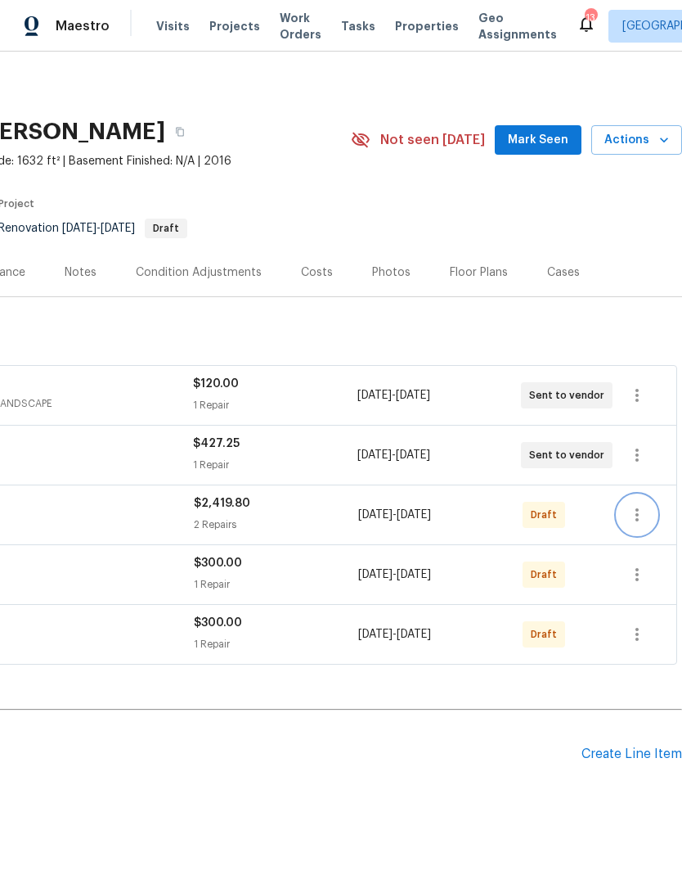
click at [637, 508] on icon "button" at bounding box center [637, 514] width 3 height 13
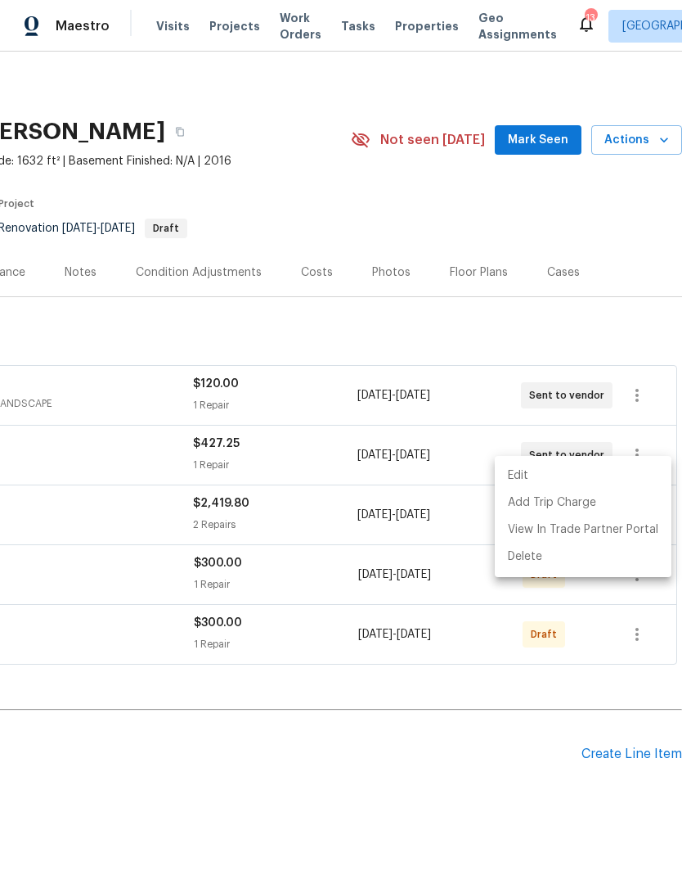
click at [629, 280] on div at bounding box center [341, 440] width 682 height 880
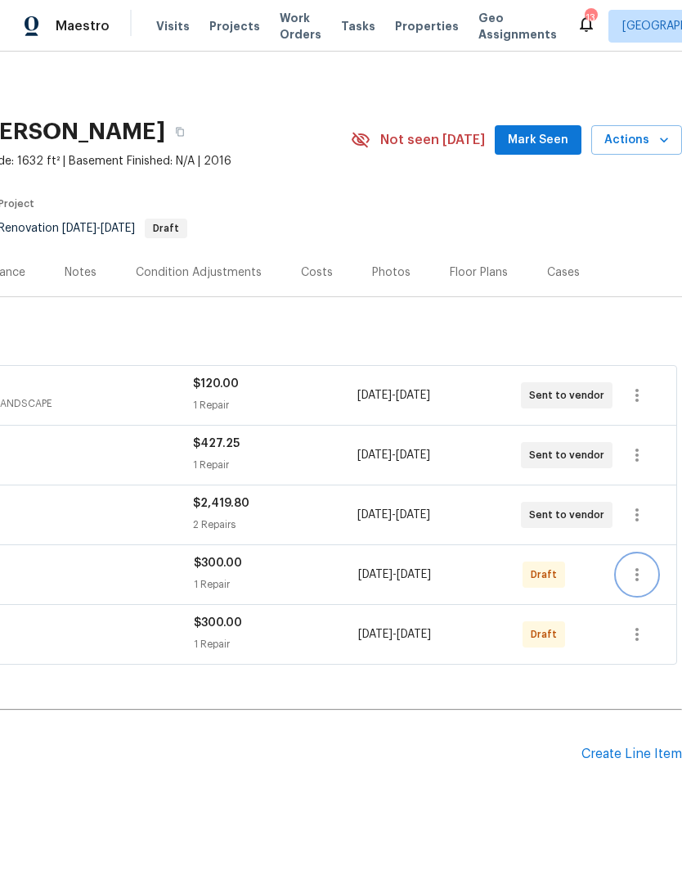
click at [649, 555] on button "button" at bounding box center [637, 574] width 39 height 39
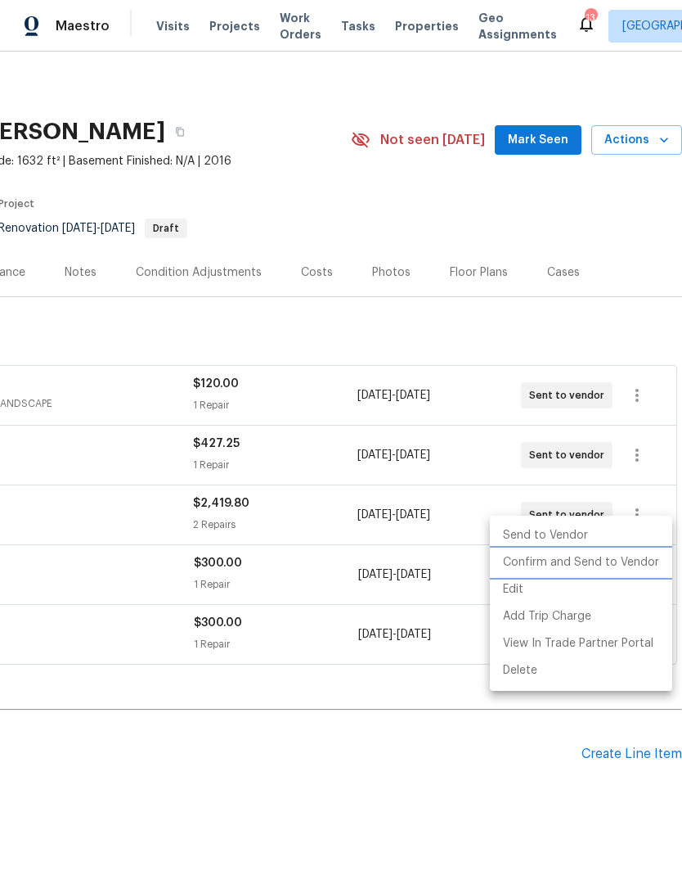
click at [562, 560] on li "Confirm and Send to Vendor" at bounding box center [581, 562] width 182 height 27
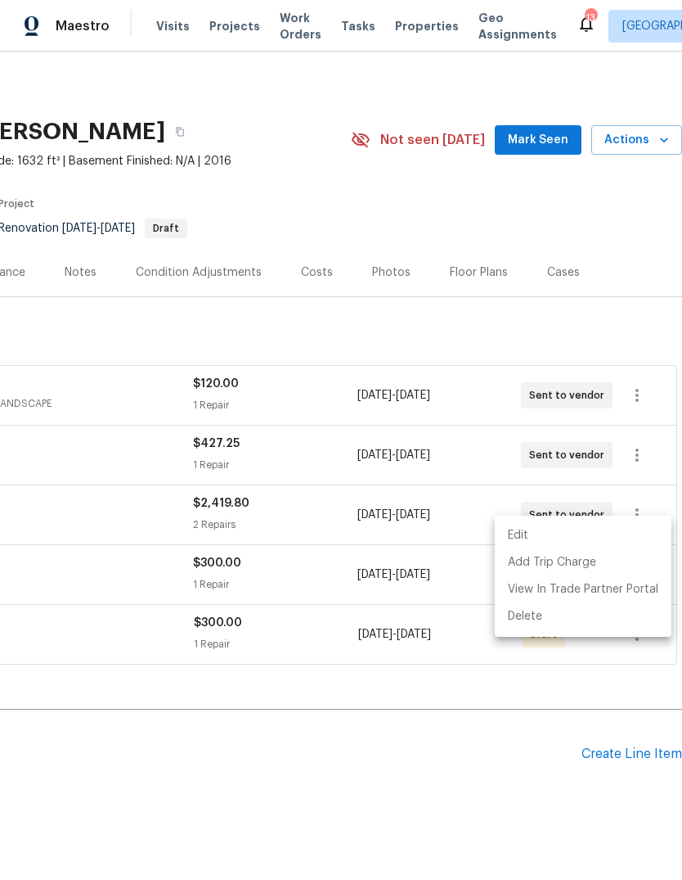
click at [631, 284] on div at bounding box center [341, 440] width 682 height 880
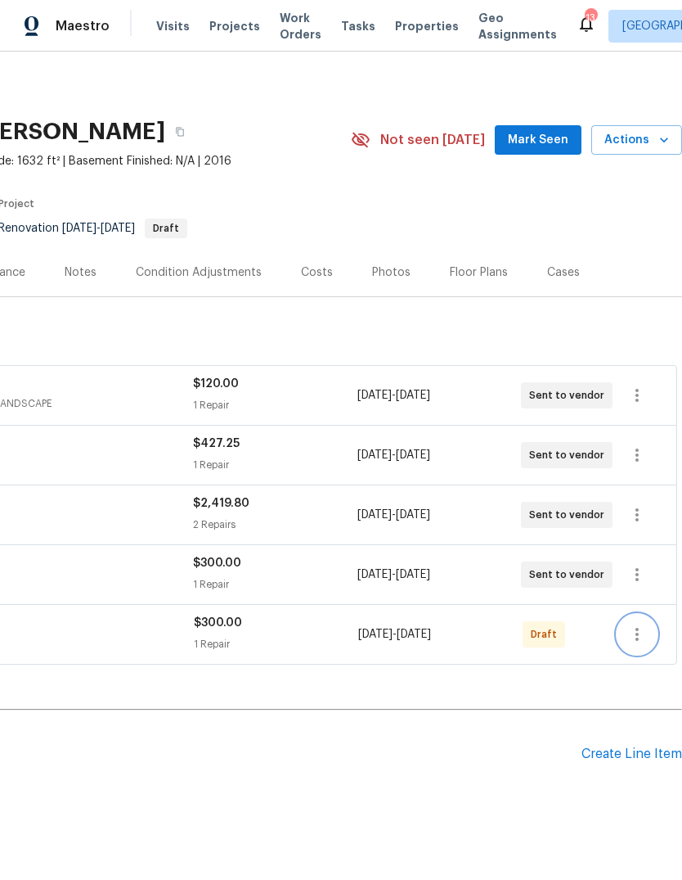
click at [641, 624] on icon "button" at bounding box center [638, 634] width 20 height 20
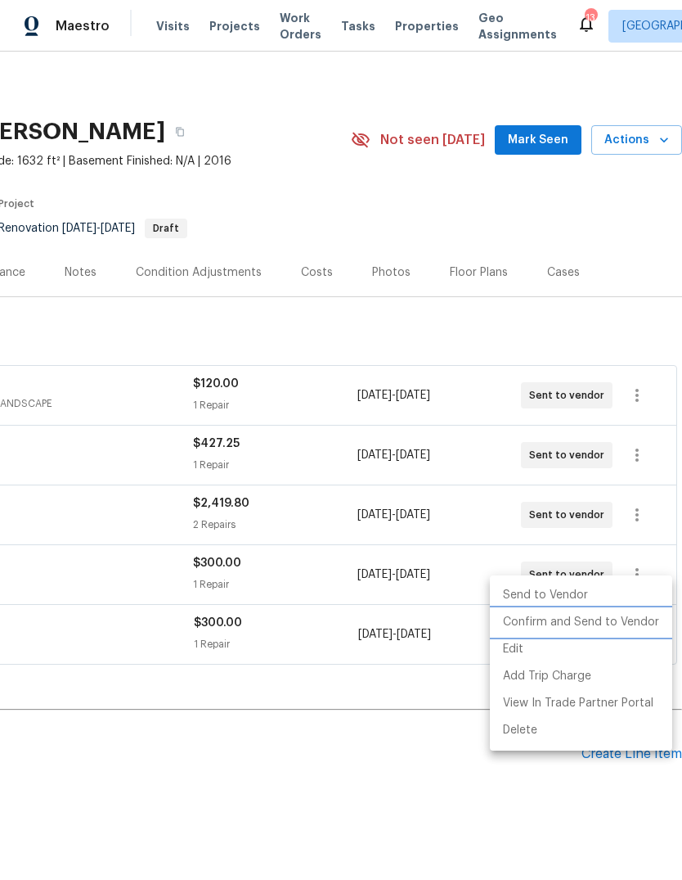
click at [556, 628] on li "Confirm and Send to Vendor" at bounding box center [581, 622] width 182 height 27
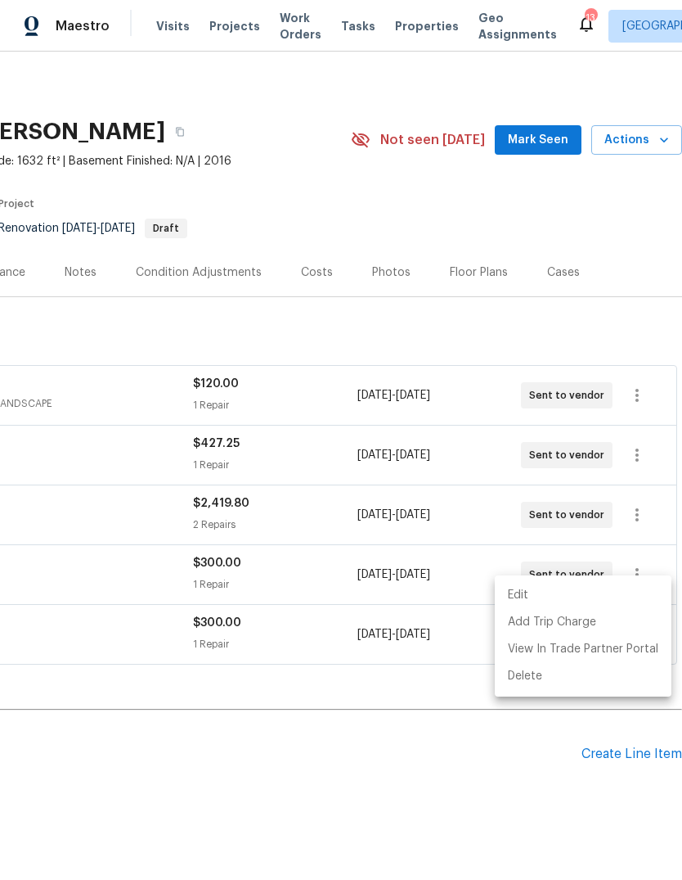
click at [605, 254] on div at bounding box center [341, 440] width 682 height 880
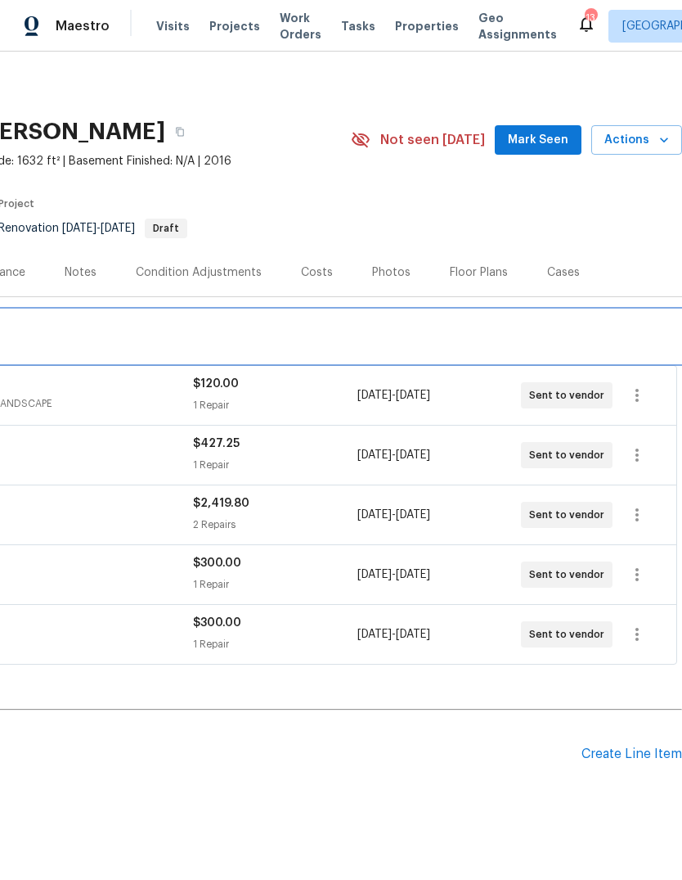
click at [596, 310] on div "RENOVATION [DATE] - [DATE] Draft" at bounding box center [220, 336] width 925 height 52
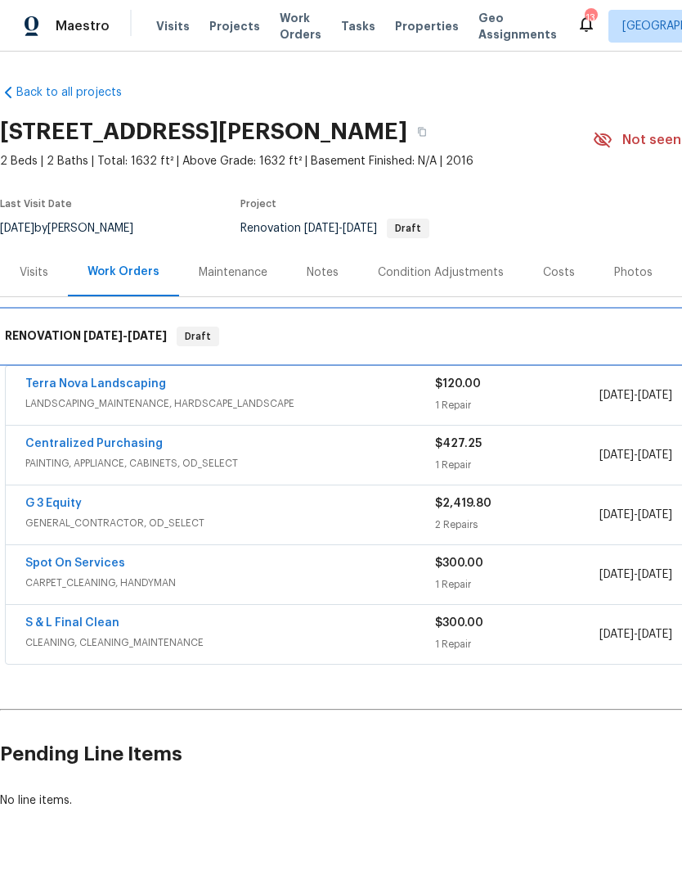
scroll to position [0, 0]
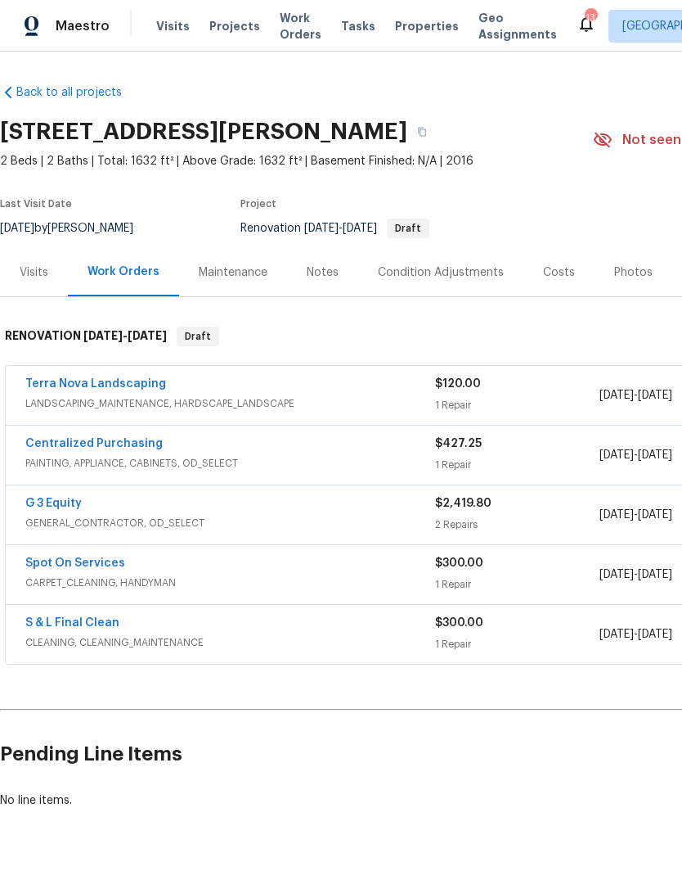
click at [95, 557] on link "Spot On Services" at bounding box center [75, 562] width 100 height 11
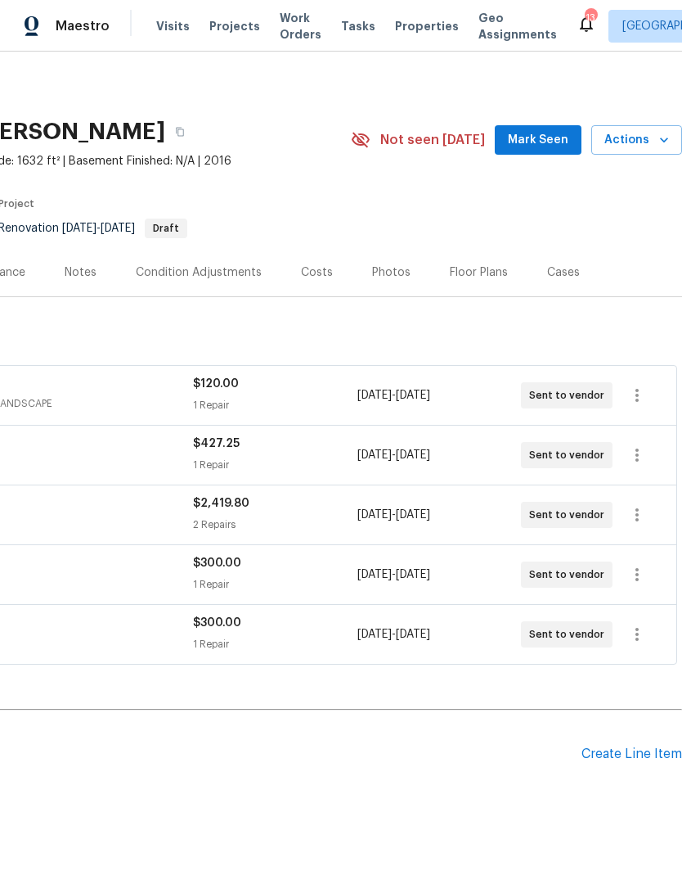
scroll to position [0, 242]
click at [552, 138] on span "Mark Seen" at bounding box center [538, 140] width 61 height 20
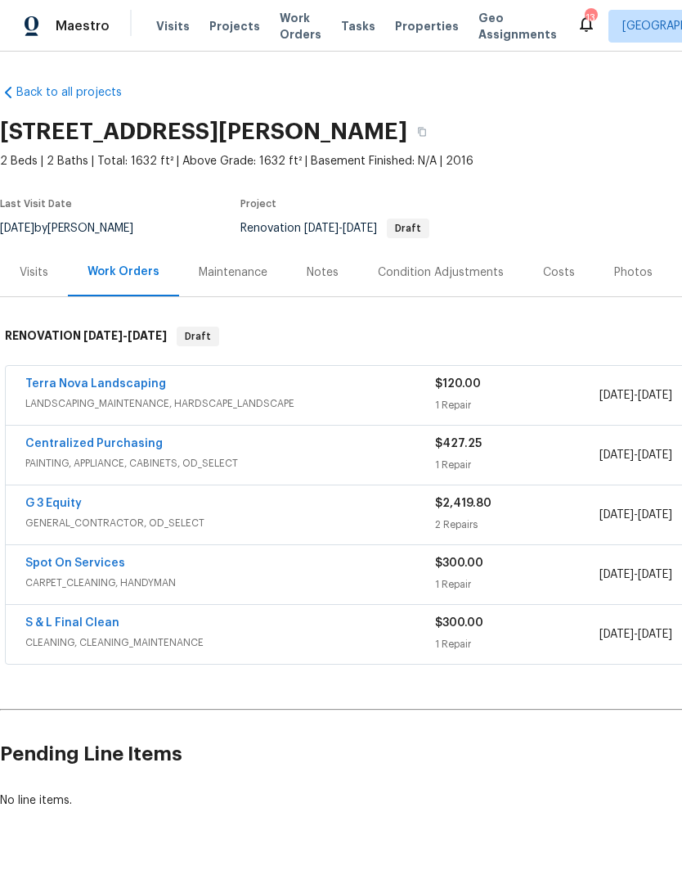
scroll to position [0, 0]
click at [52, 501] on link "G 3 Equity" at bounding box center [53, 502] width 56 height 11
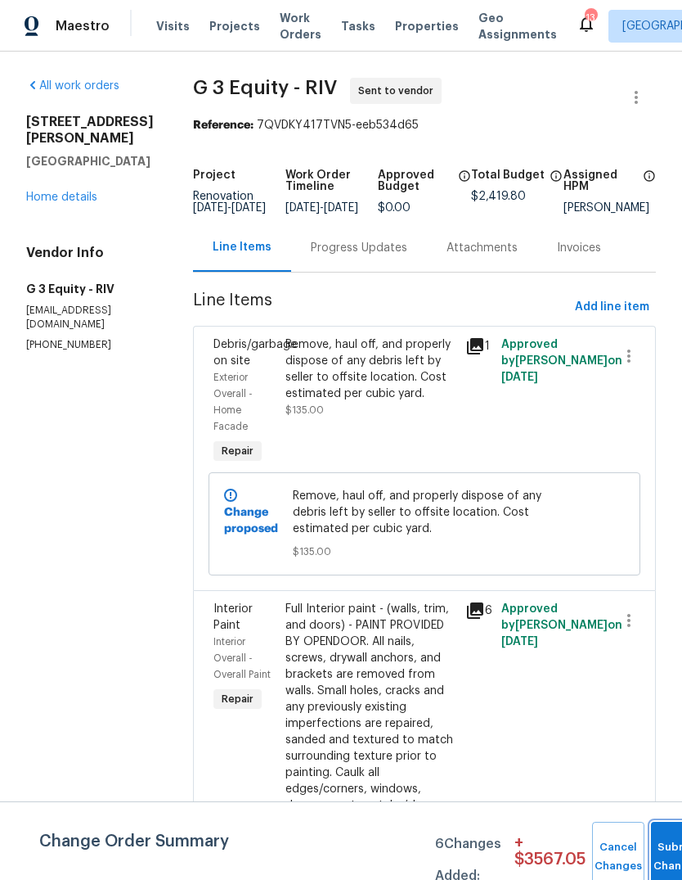
click at [673, 855] on span "Submit Changes" at bounding box center [677, 857] width 36 height 38
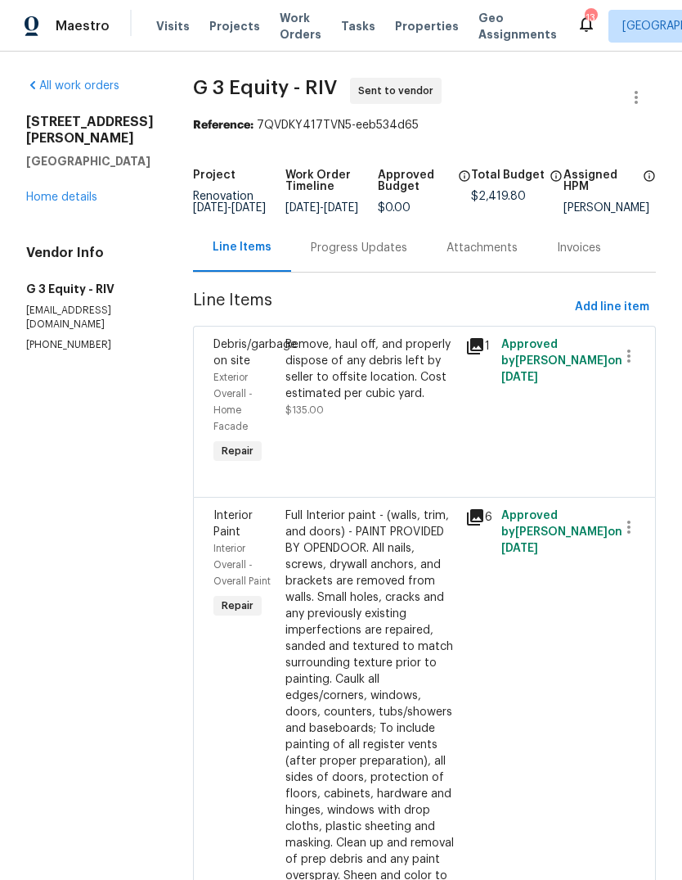
click at [78, 200] on link "Home details" at bounding box center [61, 196] width 71 height 11
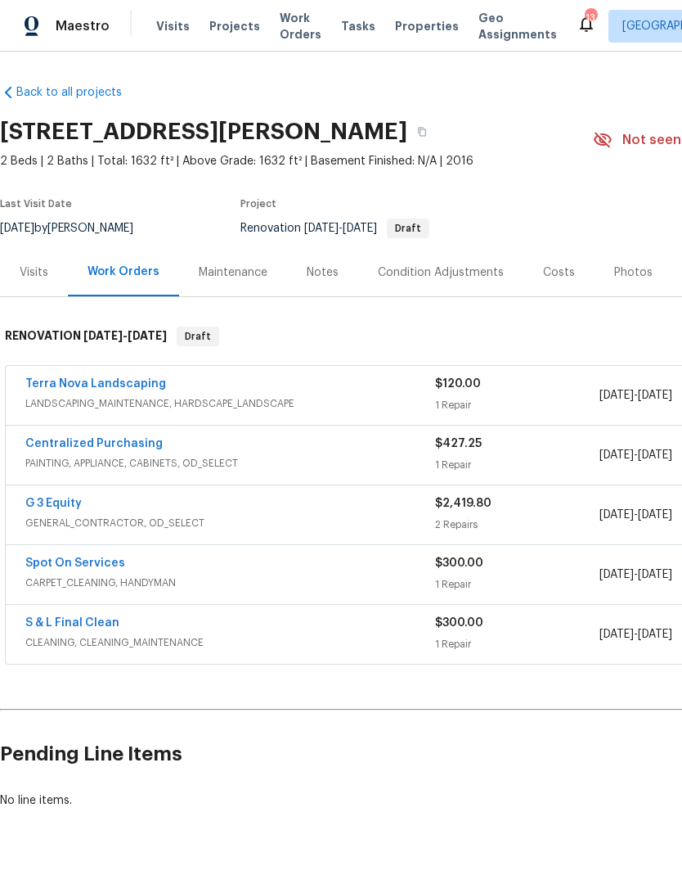
click at [437, 268] on div "Condition Adjustments" at bounding box center [441, 272] width 126 height 16
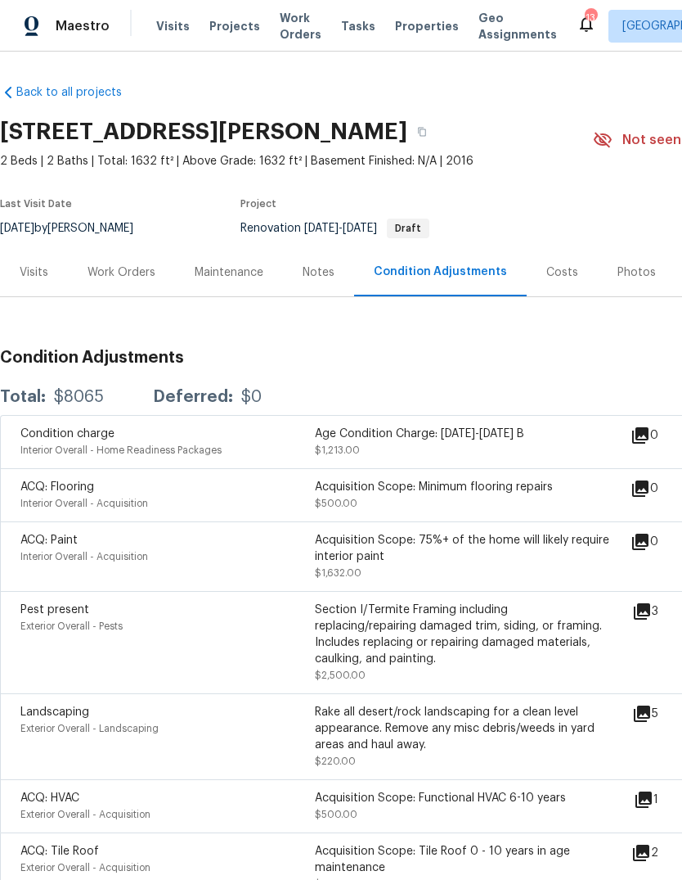
click at [128, 273] on div "Work Orders" at bounding box center [122, 272] width 68 height 16
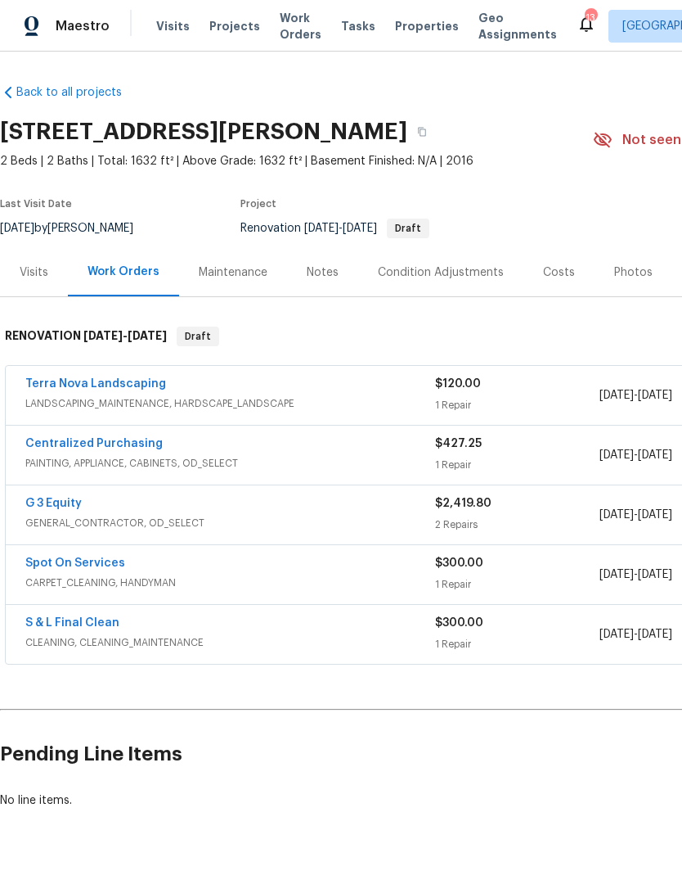
click at [564, 271] on div "Costs" at bounding box center [559, 272] width 32 height 16
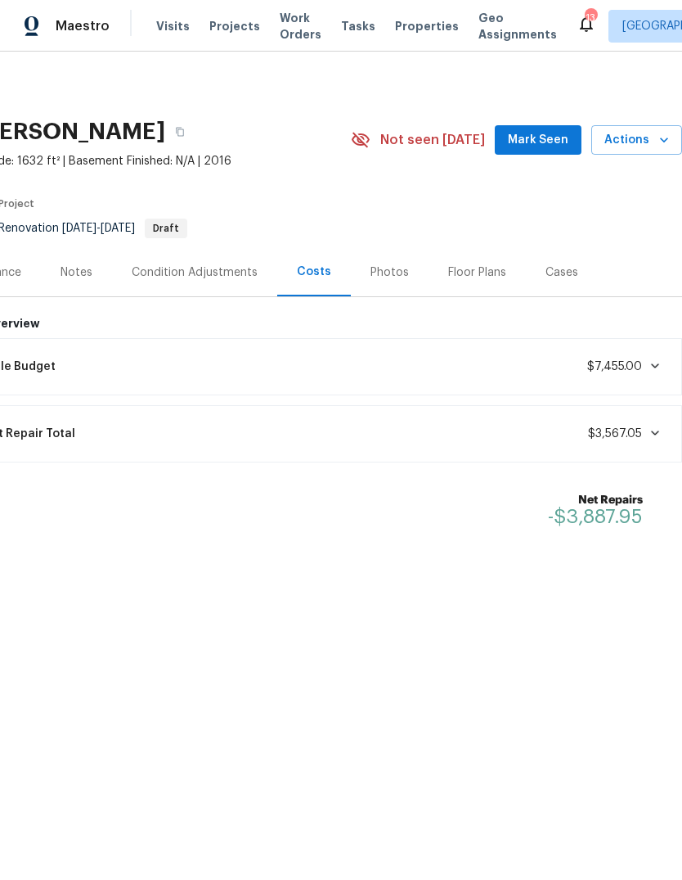
scroll to position [0, 242]
